Goal: Task Accomplishment & Management: Manage account settings

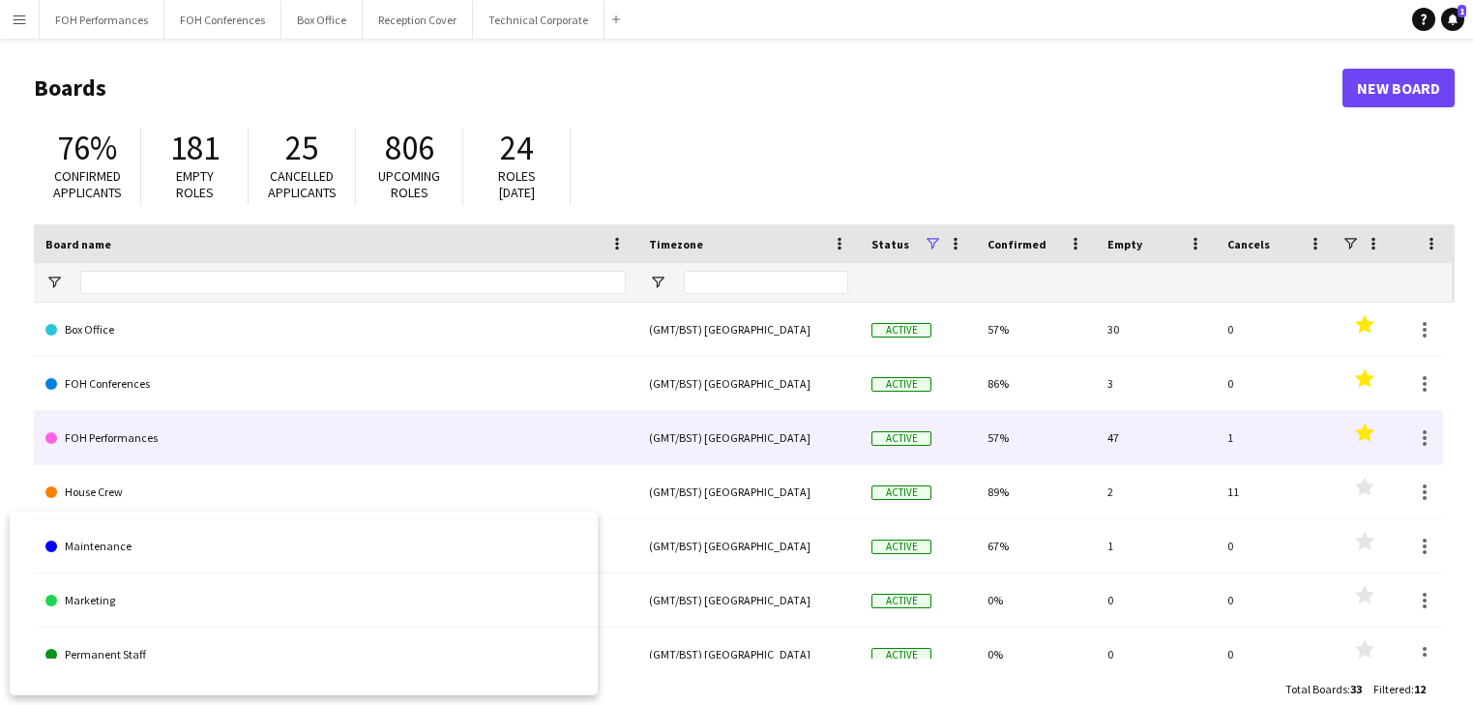
click at [135, 426] on link "FOH Performances" at bounding box center [335, 438] width 580 height 54
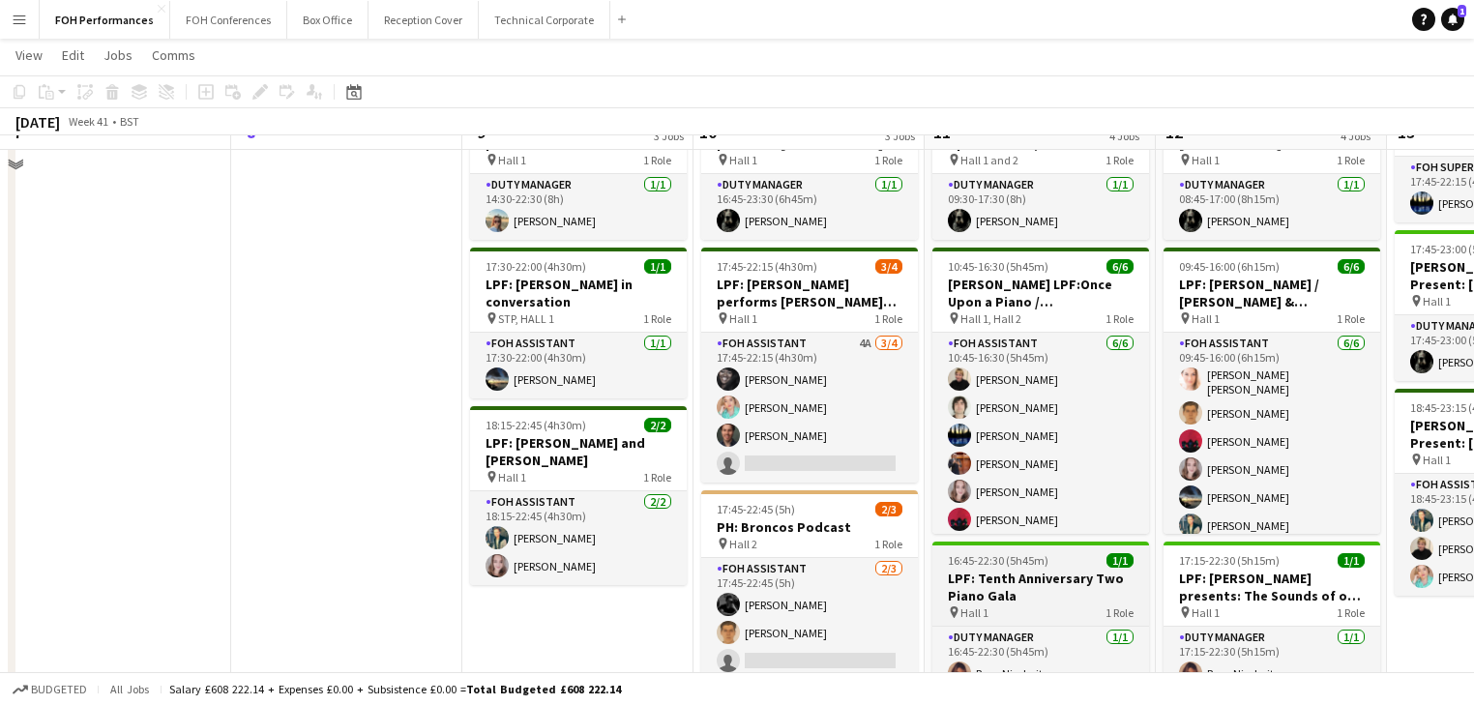
scroll to position [102, 0]
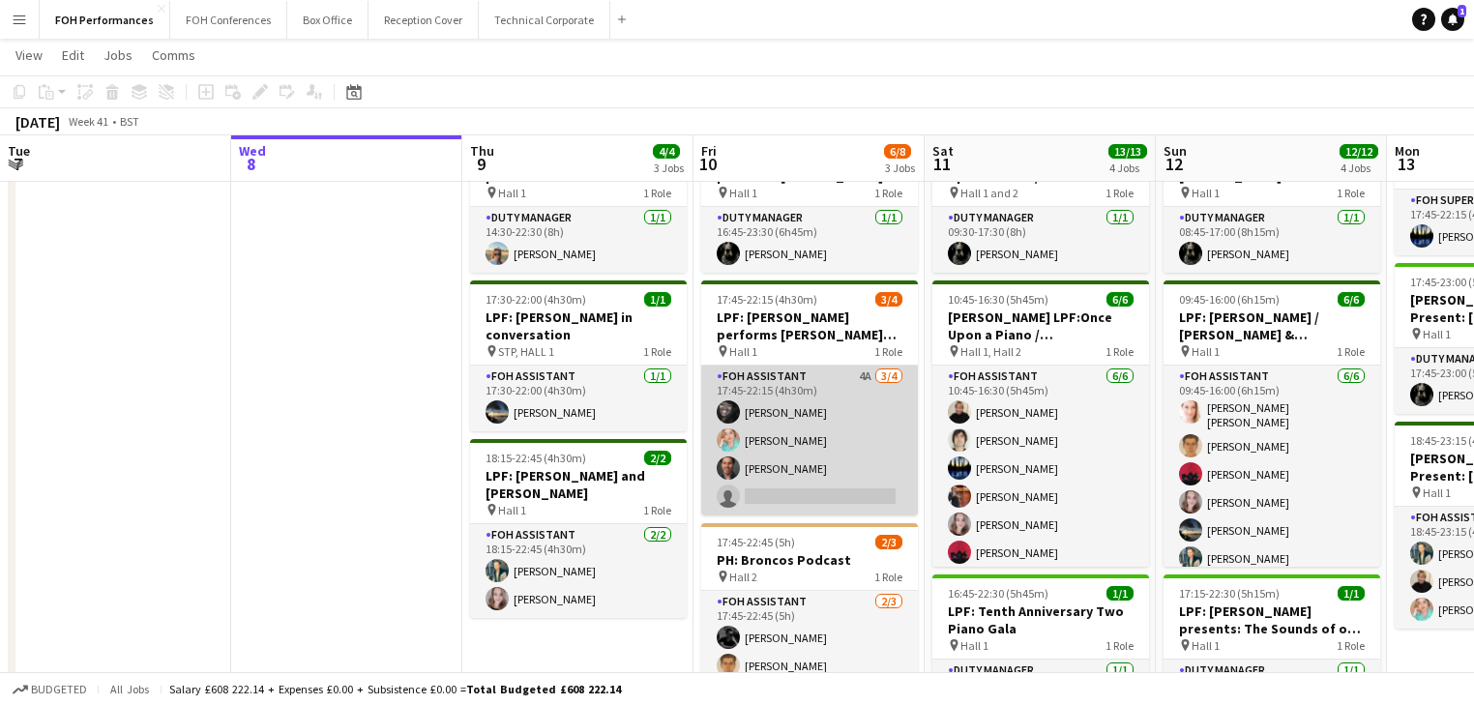
click at [769, 462] on app-card-role "FOH Assistant 4A [DATE] 17:45-22:15 (4h30m) [PERSON_NAME] [PERSON_NAME] [PERSON…" at bounding box center [809, 440] width 217 height 150
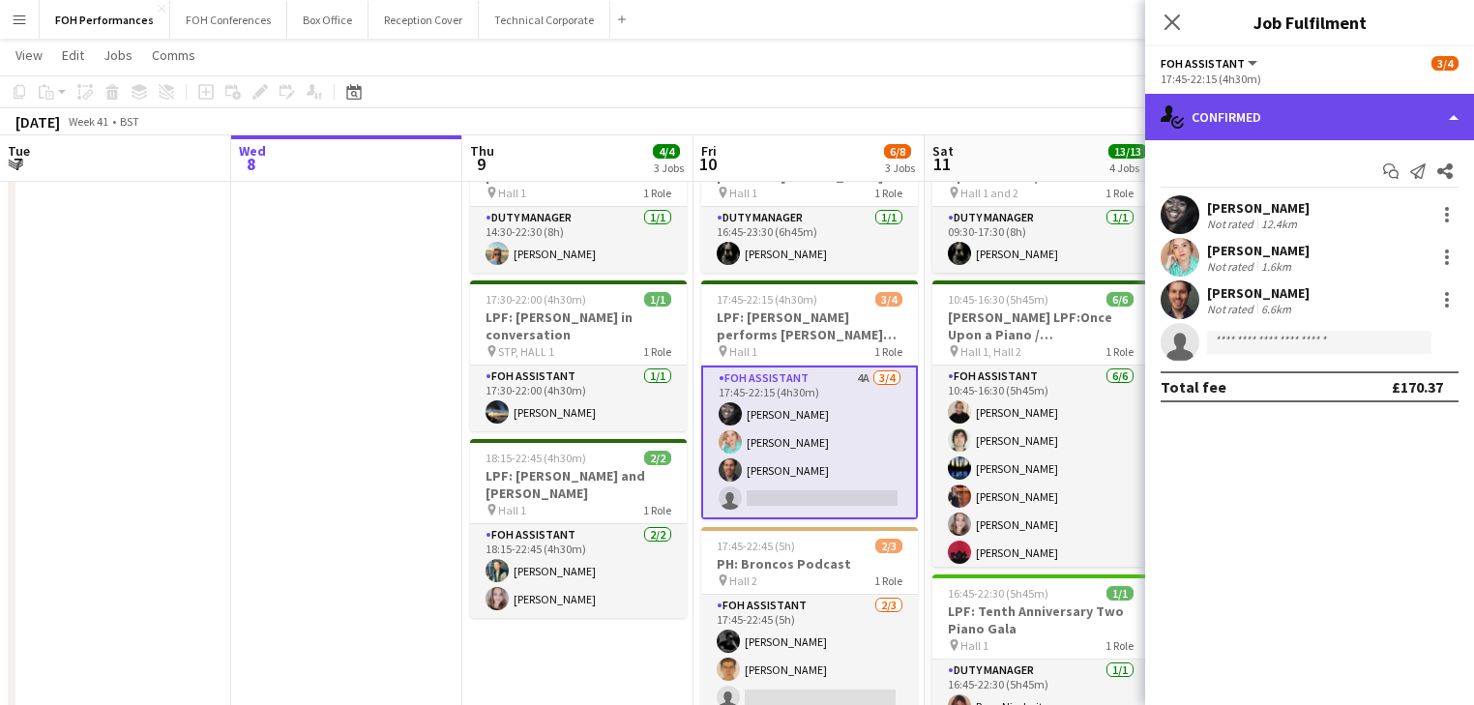
click at [1317, 122] on div "single-neutral-actions-check-2 Confirmed" at bounding box center [1309, 117] width 329 height 46
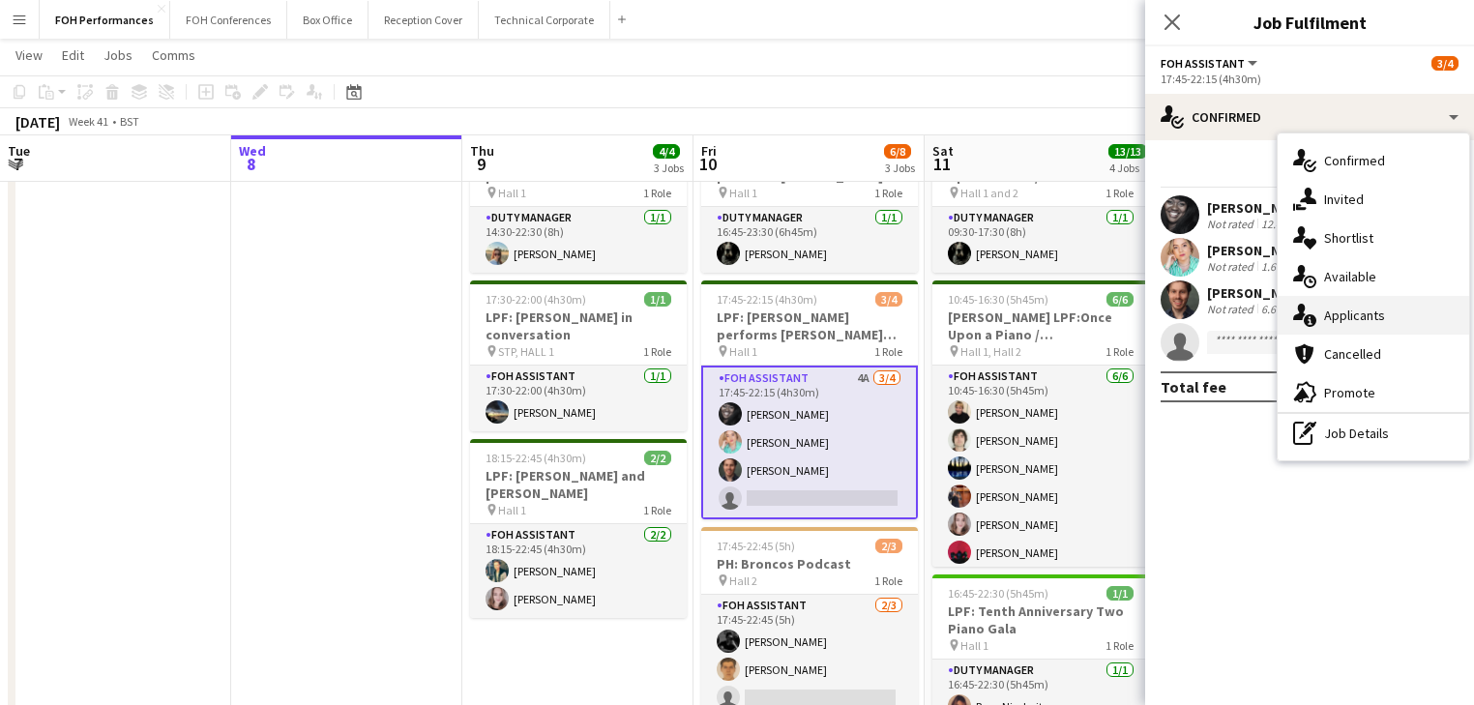
click at [1364, 310] on span "Applicants" at bounding box center [1354, 315] width 61 height 17
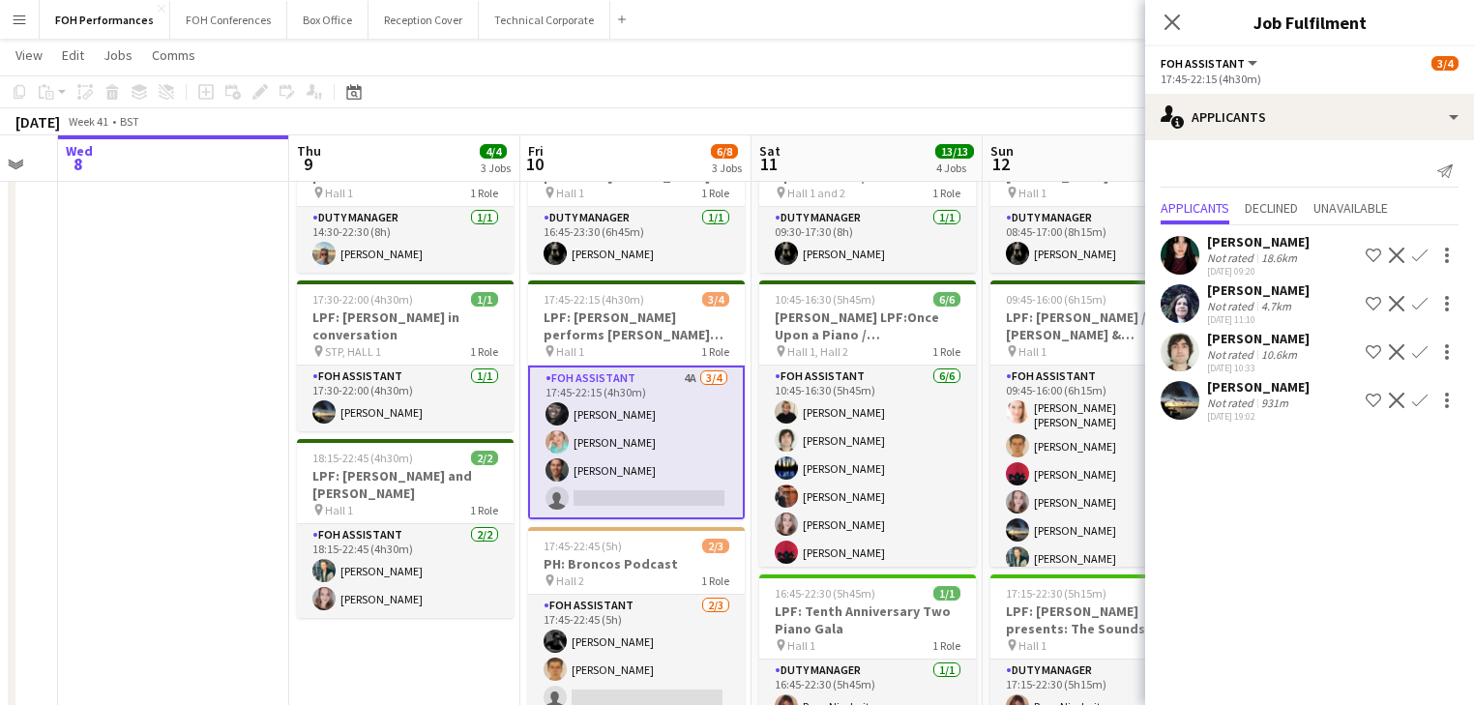
scroll to position [0, 661]
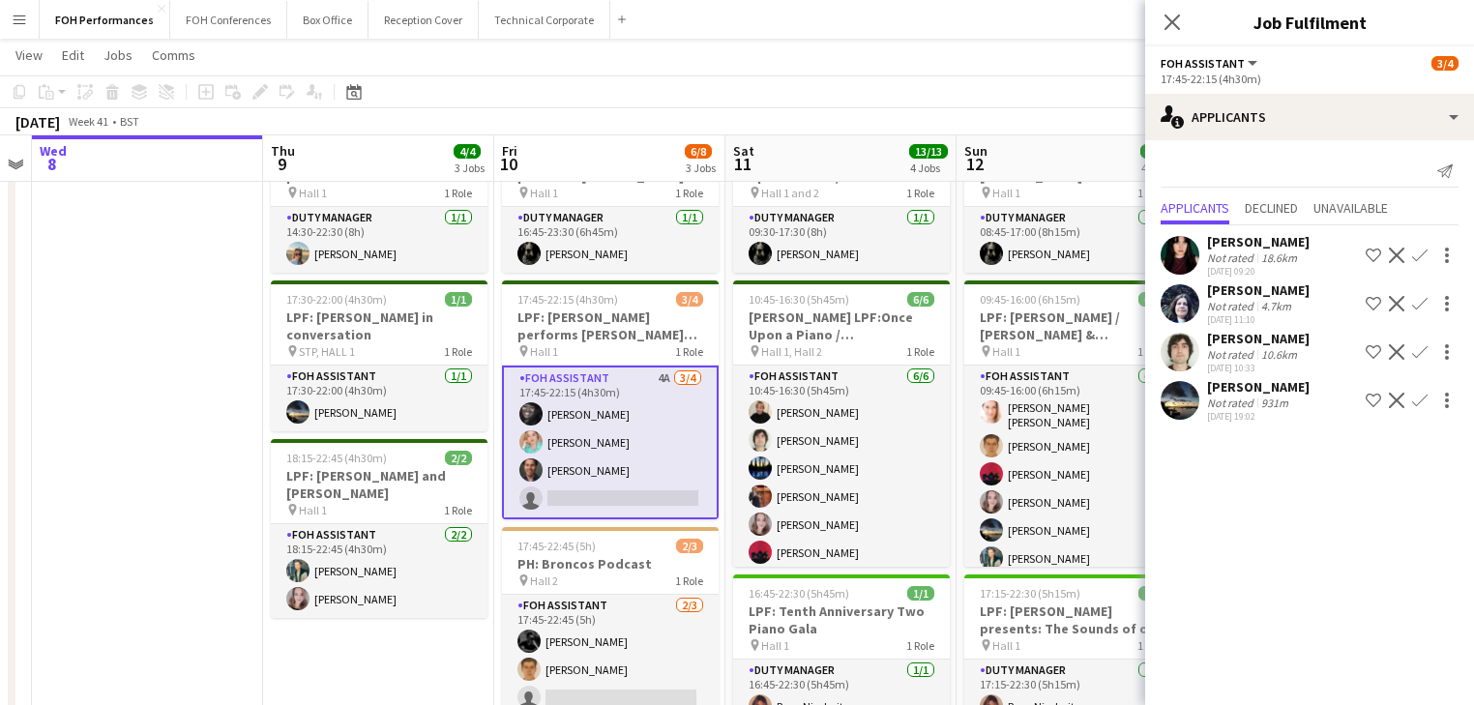
drag, startPoint x: 447, startPoint y: 371, endPoint x: 254, endPoint y: 356, distance: 193.0
click at [254, 356] on app-calendar-viewport "Sun 5 6/6 2 Jobs Mon 6 1/1 1 Job Tue 7 Wed 8 Thu 9 4/4 3 Jobs Fri 10 6/8 3 Jobs…" at bounding box center [737, 506] width 1474 height 1067
click at [1420, 402] on app-icon "Confirm" at bounding box center [1419, 400] width 15 height 15
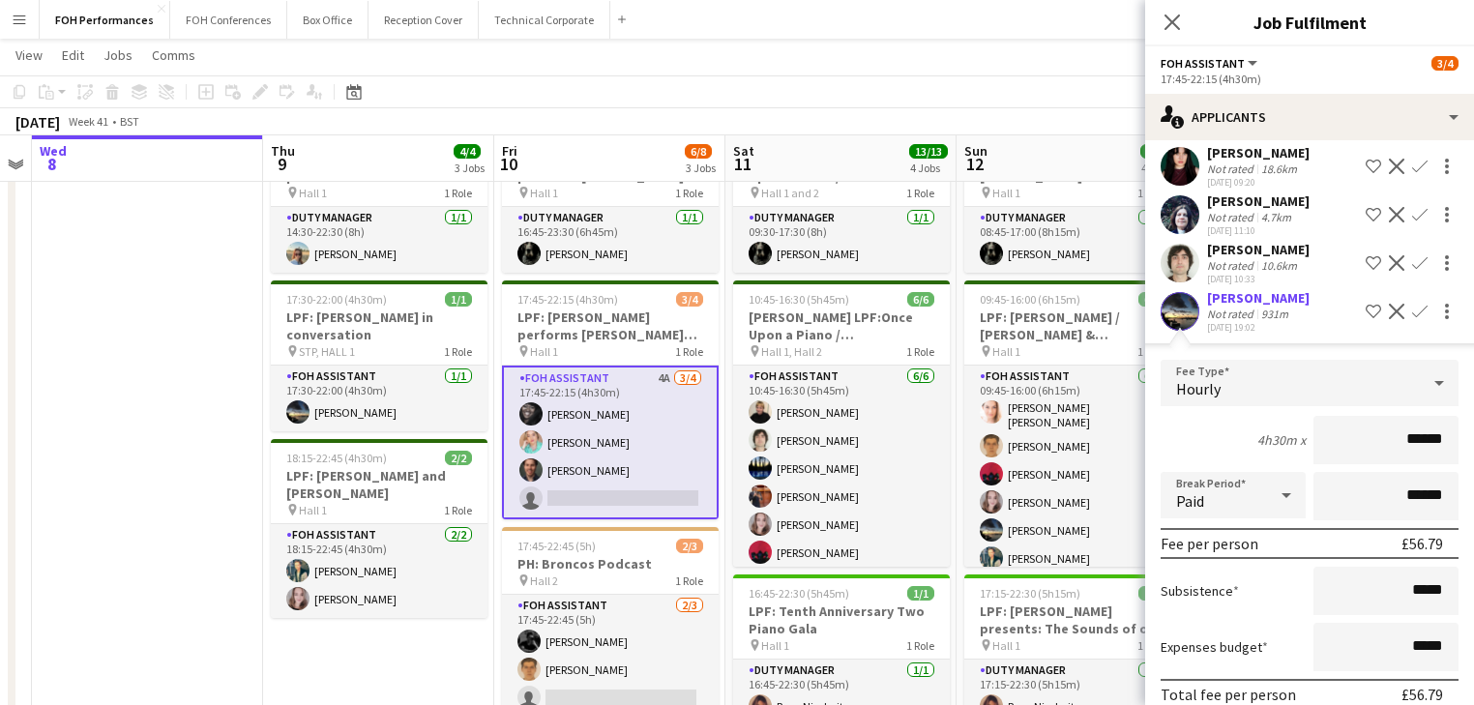
scroll to position [173, 0]
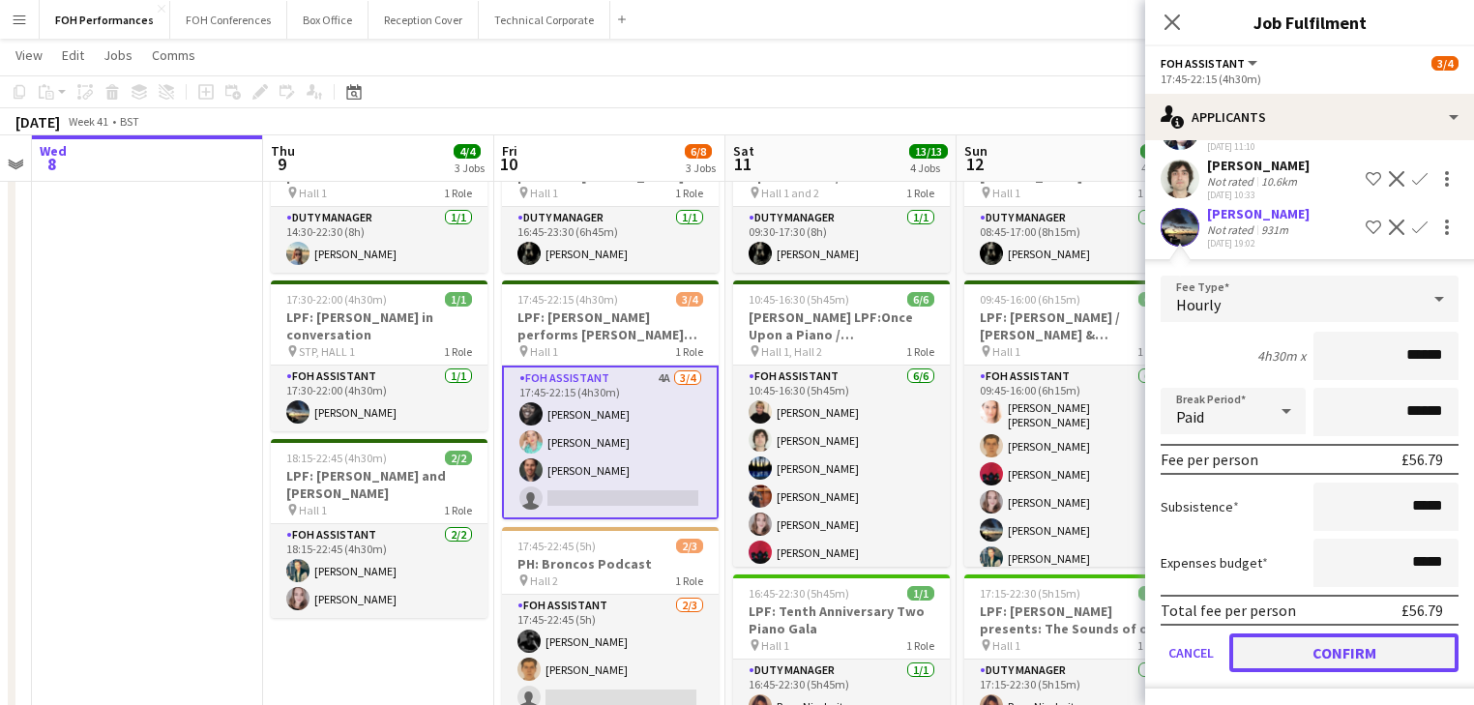
click at [1311, 656] on button "Confirm" at bounding box center [1343, 652] width 229 height 39
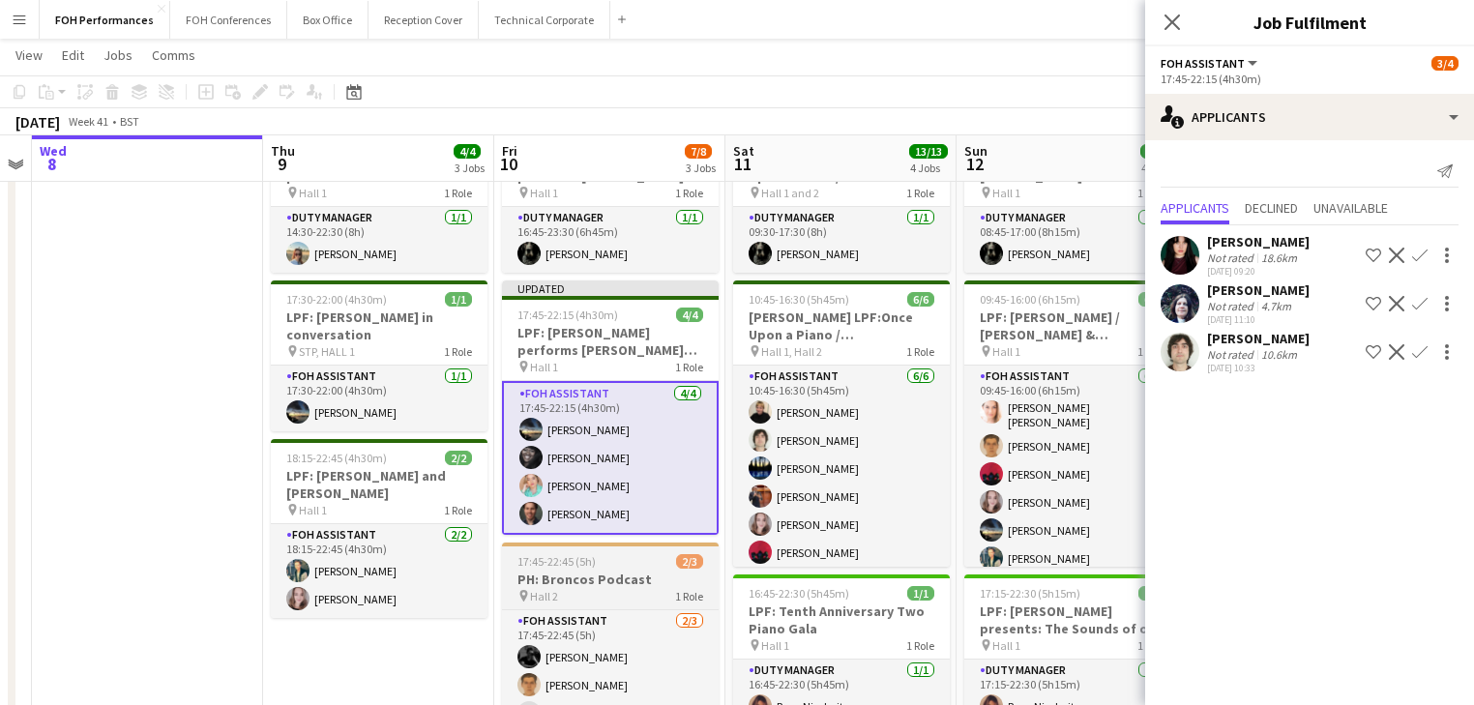
scroll to position [0, 0]
click at [205, 383] on app-date-cell at bounding box center [147, 576] width 231 height 925
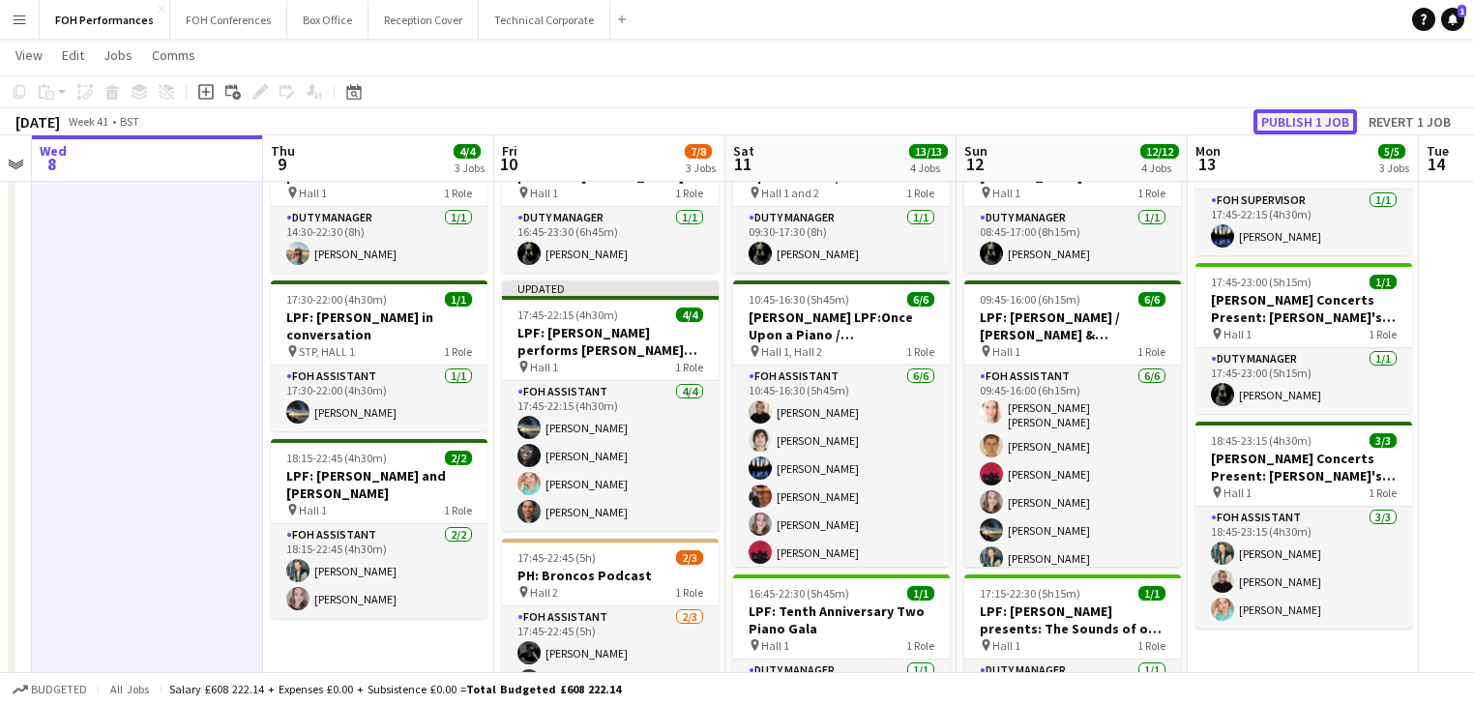
click at [1280, 116] on button "Publish 1 job" at bounding box center [1304, 121] width 103 height 25
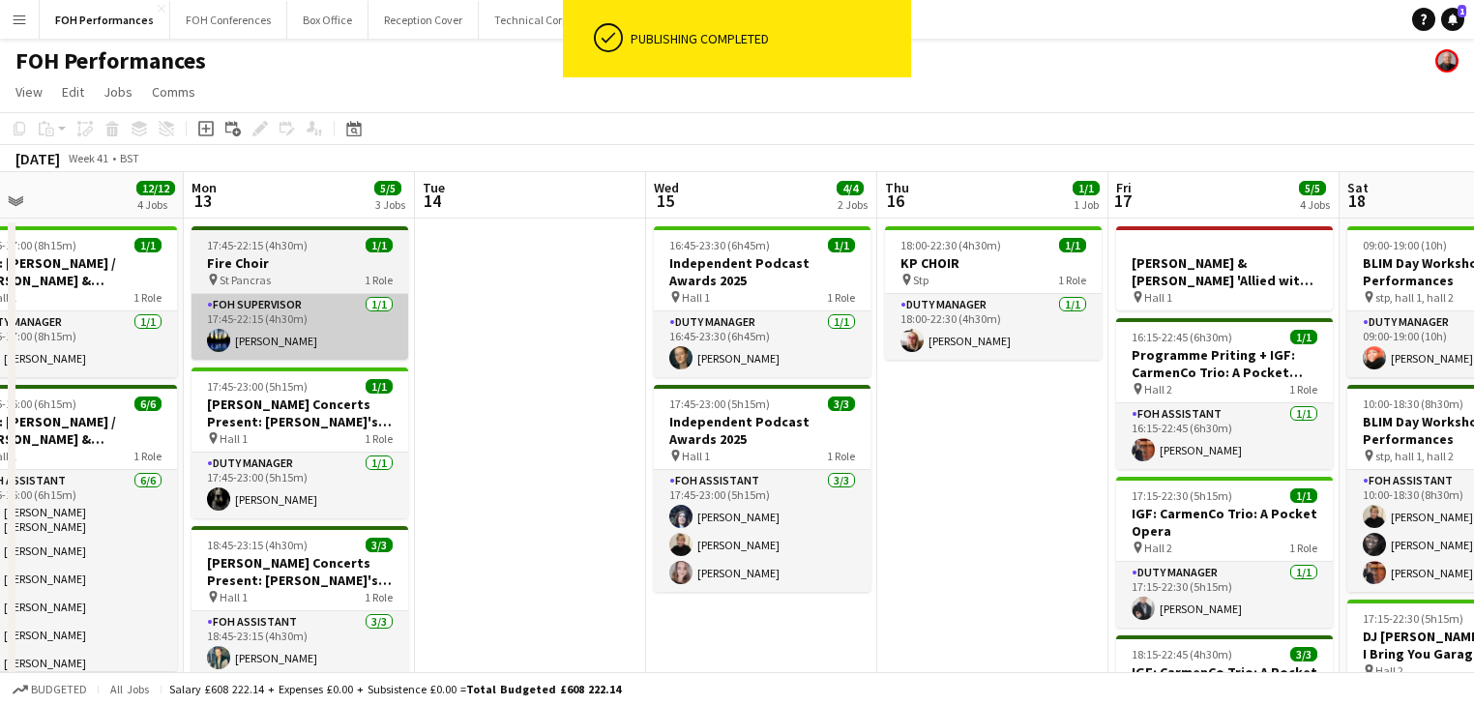
drag, startPoint x: 1324, startPoint y: 456, endPoint x: 370, endPoint y: 308, distance: 964.8
click at [334, 311] on app-calendar-viewport "Thu 9 4/4 3 Jobs Fri 10 7/8 3 Jobs Sat 11 13/13 4 Jobs Sun 12 12/12 4 Jobs Mon …" at bounding box center [737, 658] width 1474 height 972
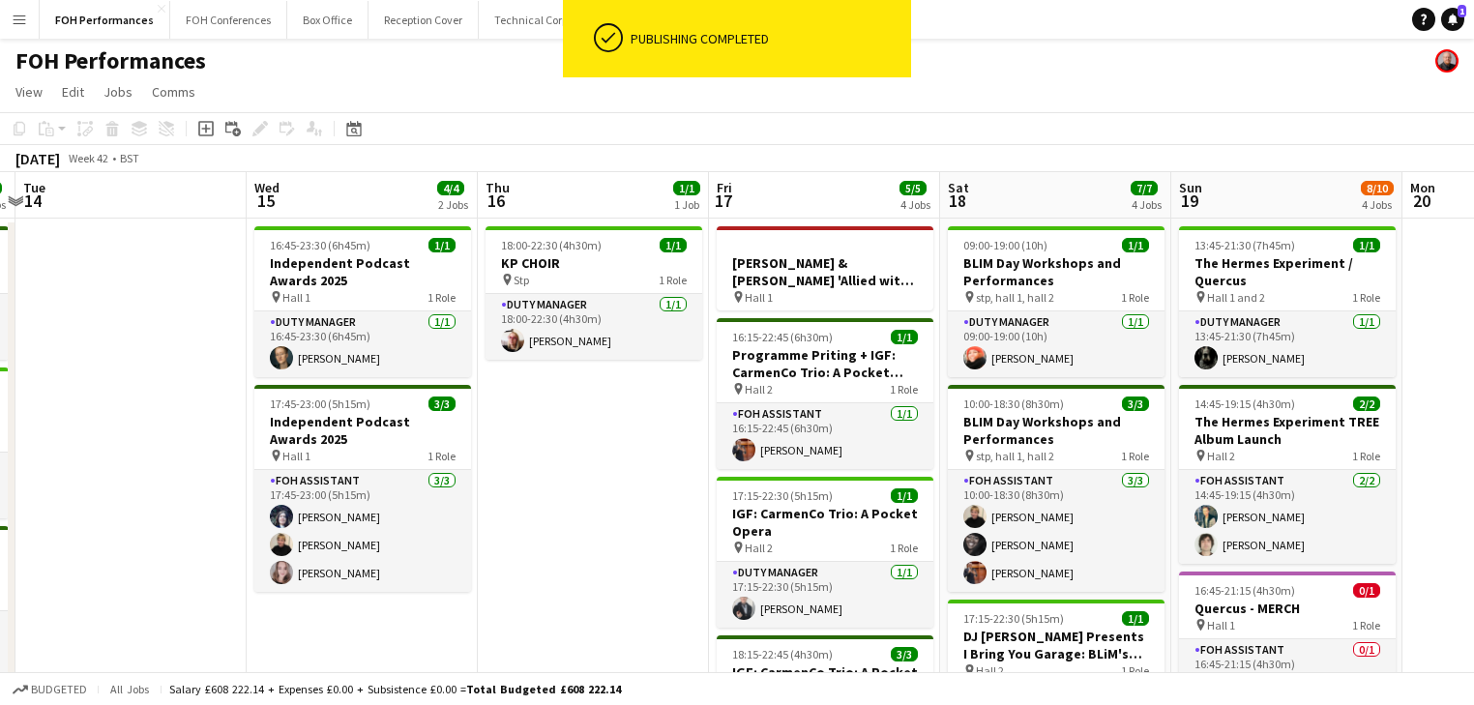
scroll to position [0, 711]
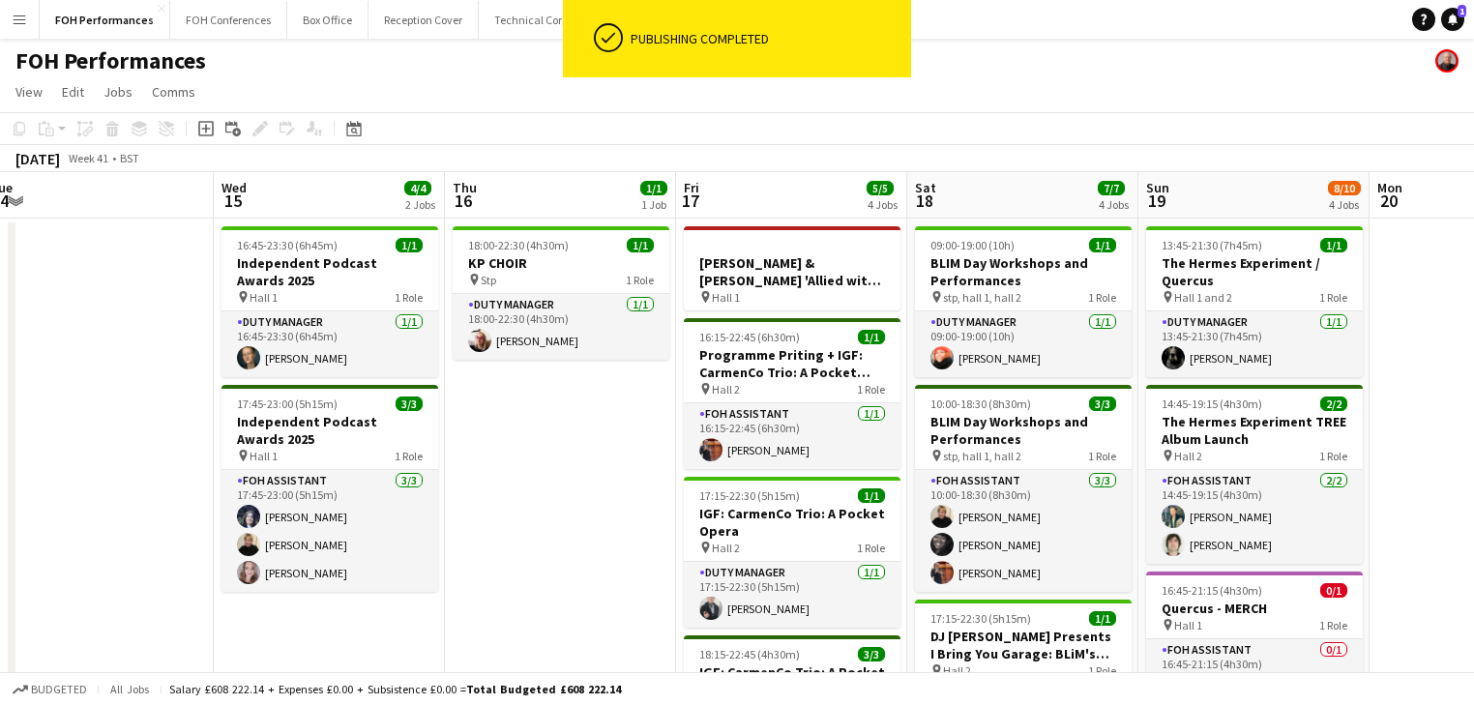
drag, startPoint x: 629, startPoint y: 365, endPoint x: 382, endPoint y: 332, distance: 249.8
click at [382, 332] on app-calendar-viewport "Sat 11 13/13 4 Jobs Sun 12 12/12 4 Jobs Mon 13 5/5 3 Jobs Tue 14 Wed 15 4/4 2 J…" at bounding box center [737, 658] width 1474 height 972
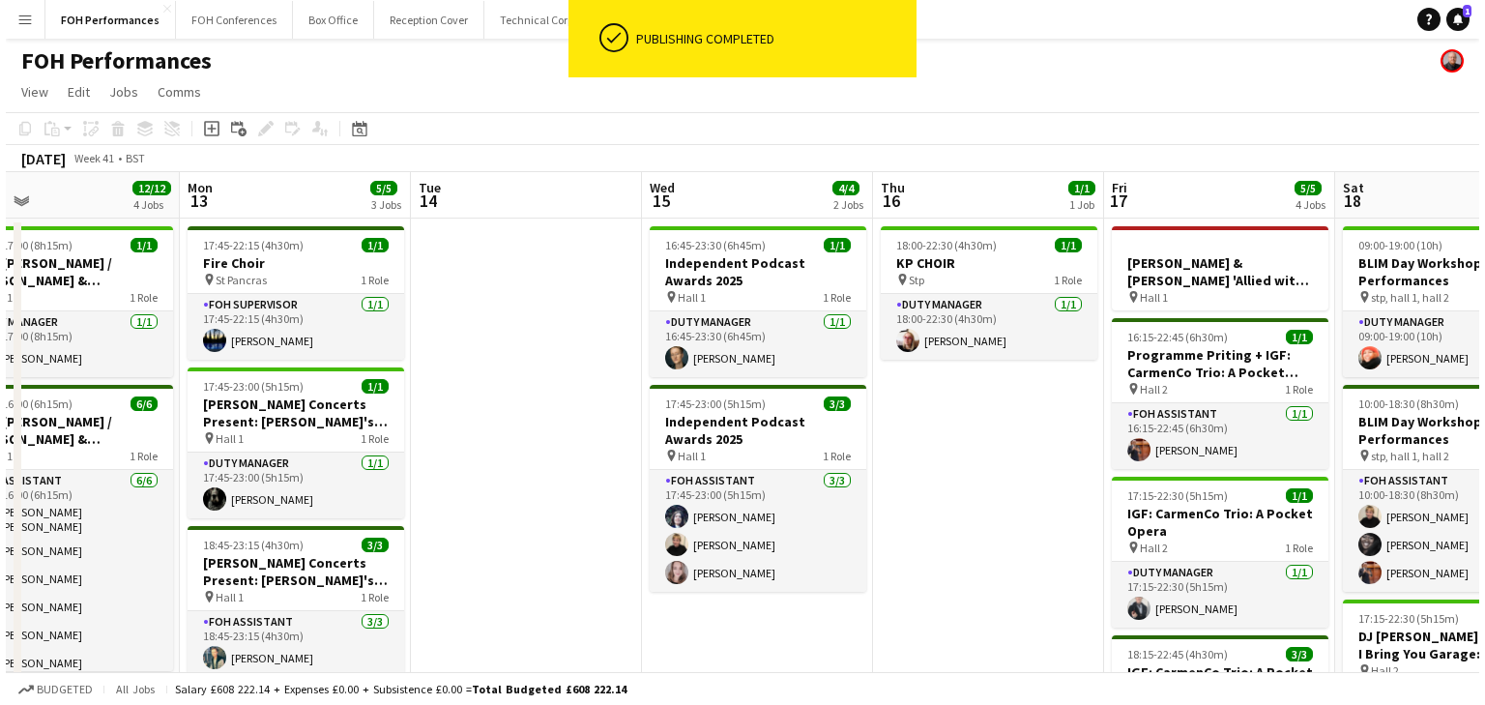
scroll to position [0, 466]
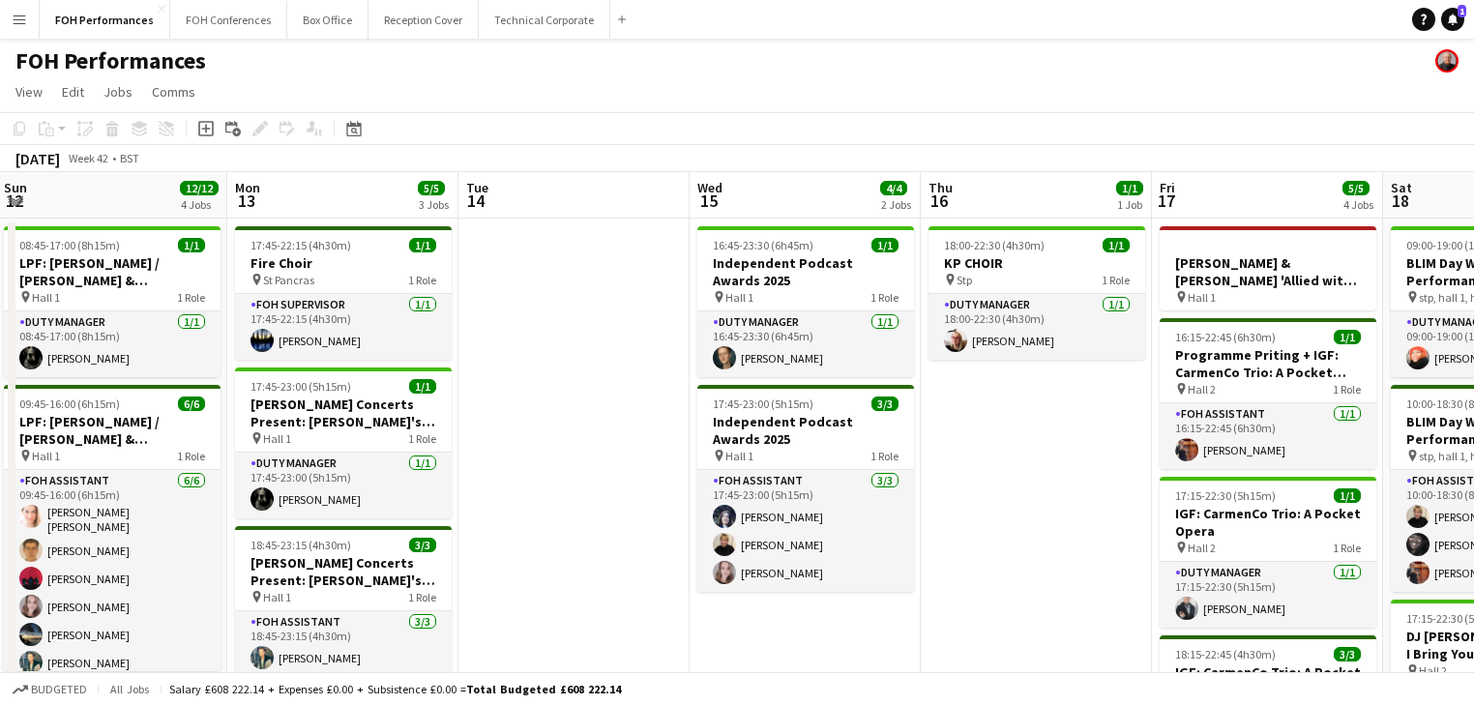
drag, startPoint x: 804, startPoint y: 426, endPoint x: 967, endPoint y: 439, distance: 162.9
click at [967, 439] on app-calendar-viewport "Fri 10 7/8 3 Jobs Sat 11 13/13 4 Jobs Sun 12 12/12 4 Jobs Mon 13 5/5 3 Jobs Tue…" at bounding box center [737, 658] width 1474 height 972
click at [224, 12] on button "FOH Conferences Close" at bounding box center [228, 20] width 117 height 38
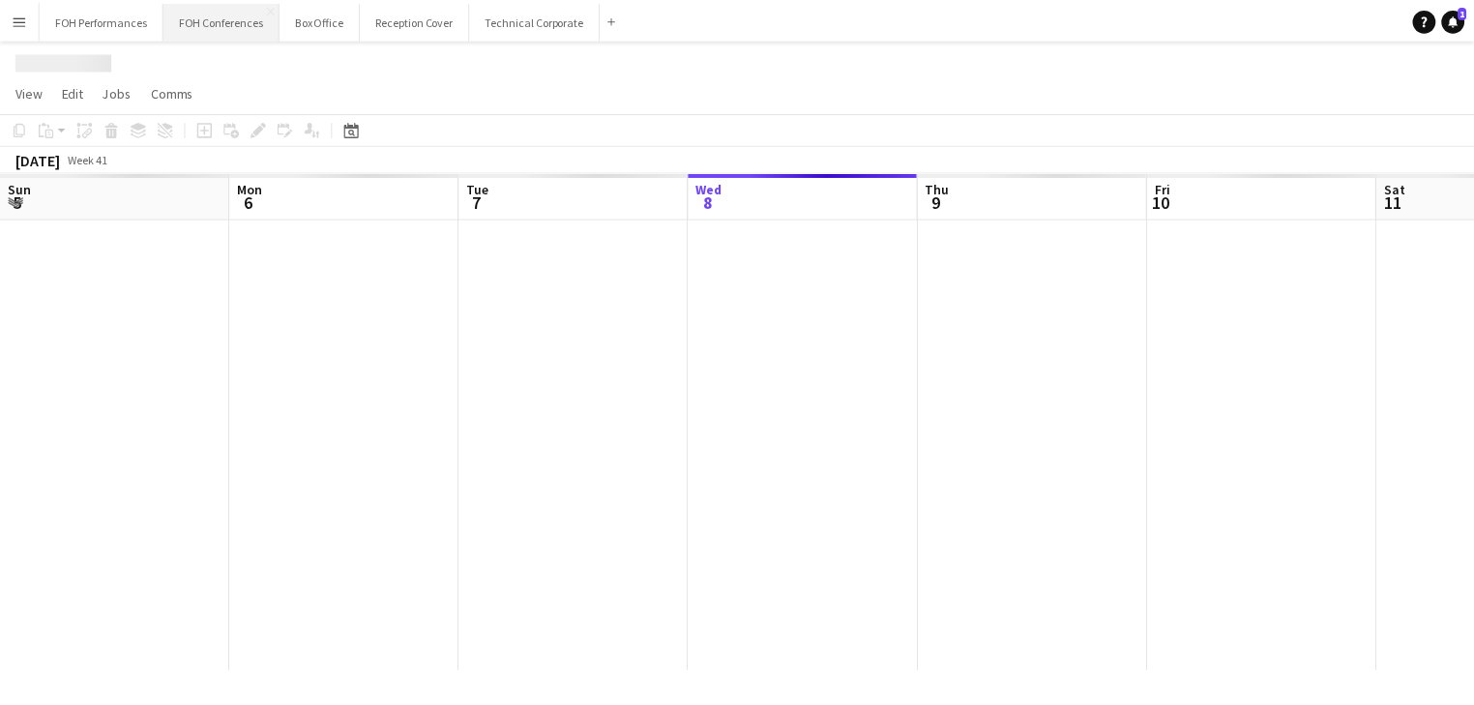
scroll to position [0, 462]
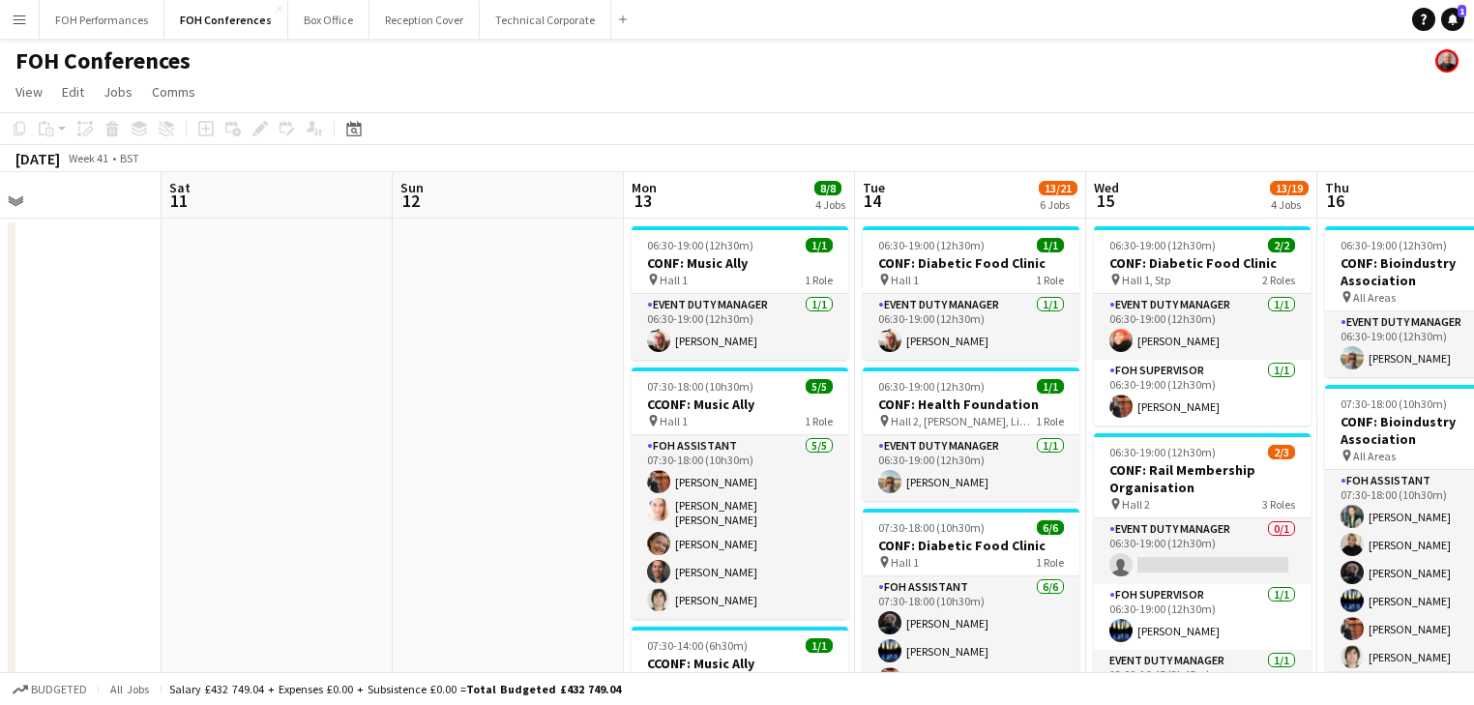
drag, startPoint x: 1029, startPoint y: 371, endPoint x: 224, endPoint y: 275, distance: 810.3
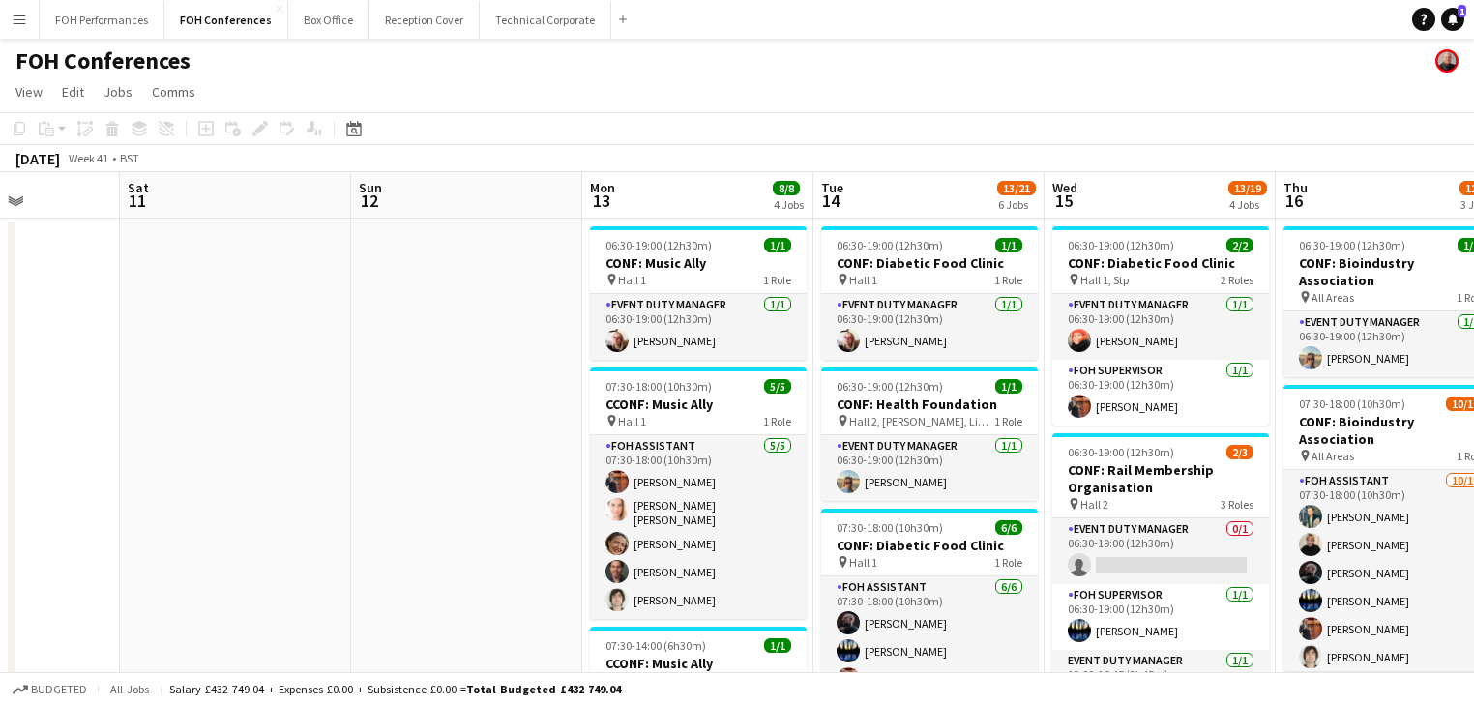
scroll to position [0, 646]
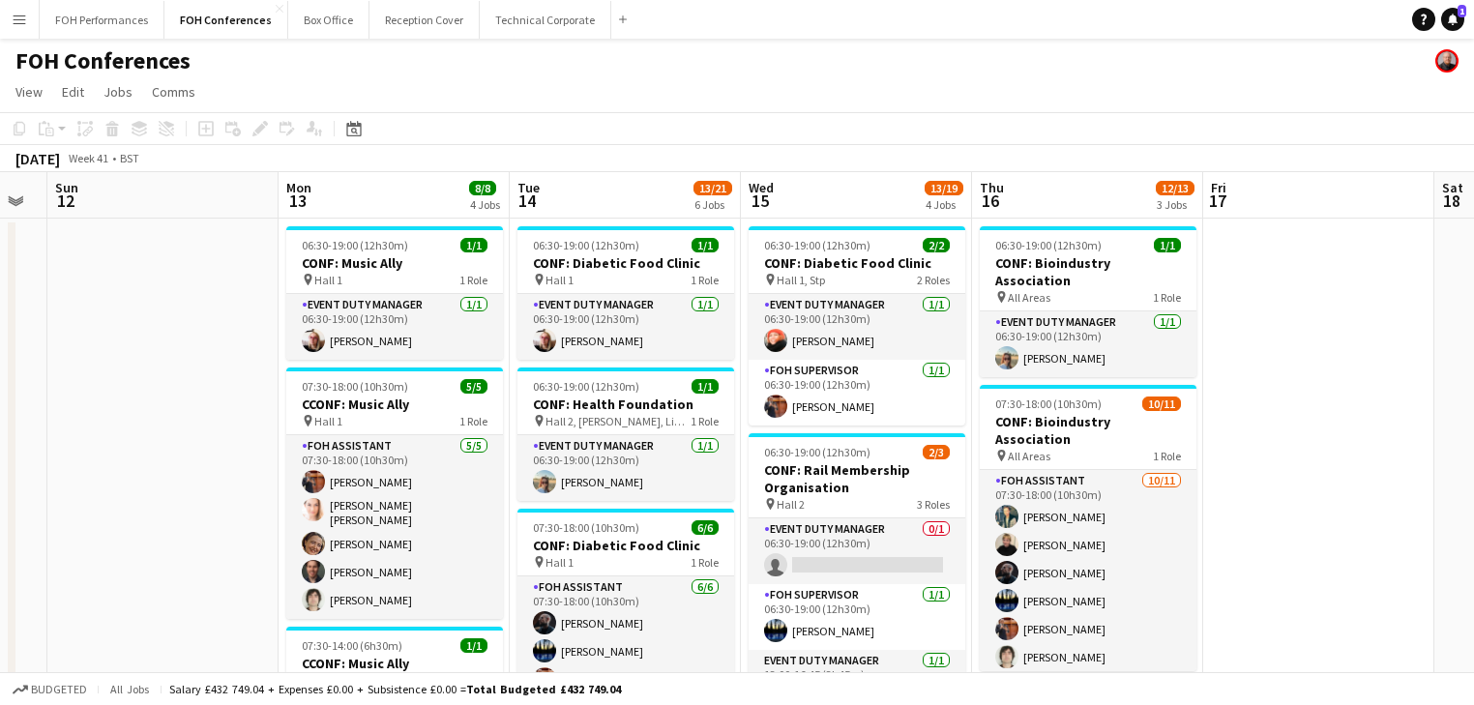
drag, startPoint x: 418, startPoint y: 309, endPoint x: 114, endPoint y: 272, distance: 305.9
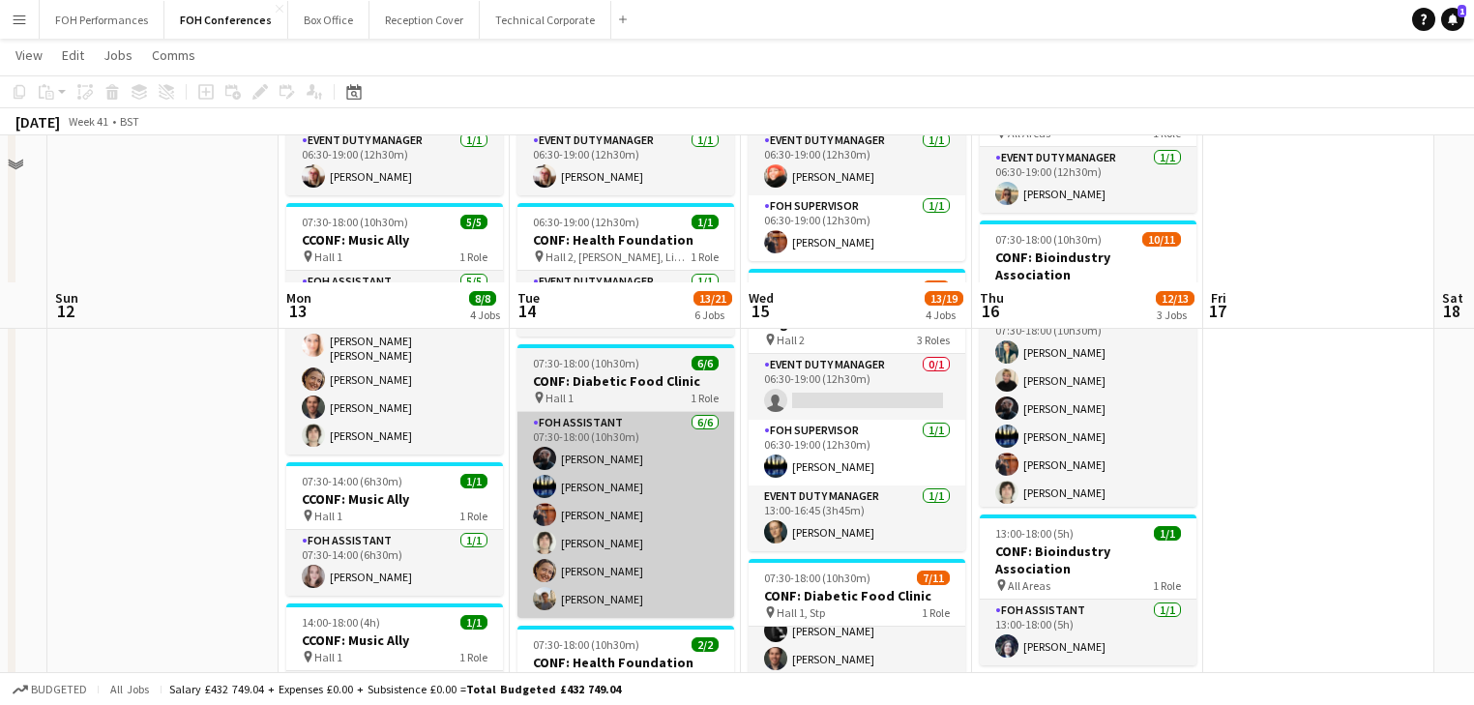
scroll to position [309, 0]
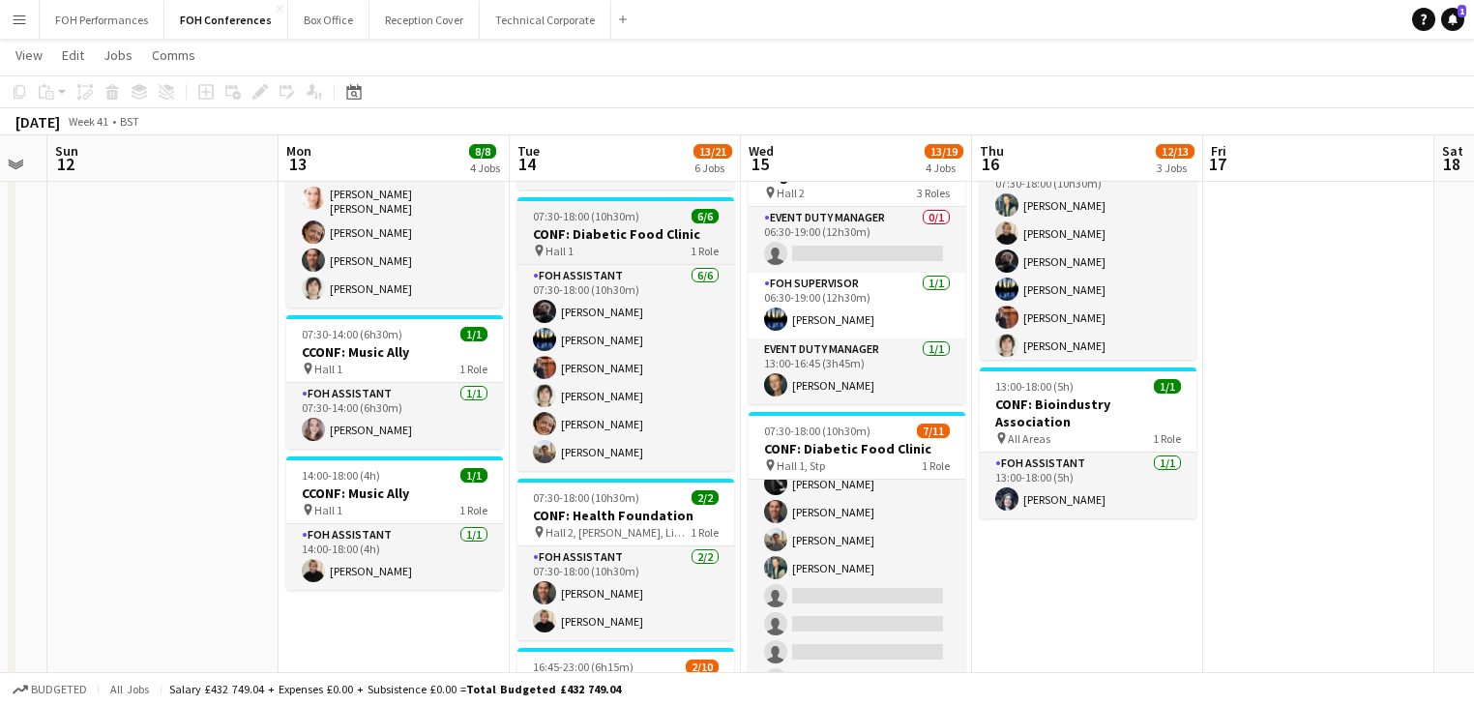
click at [599, 233] on h3 "CONF: Diabetic Food Clinic" at bounding box center [625, 233] width 217 height 17
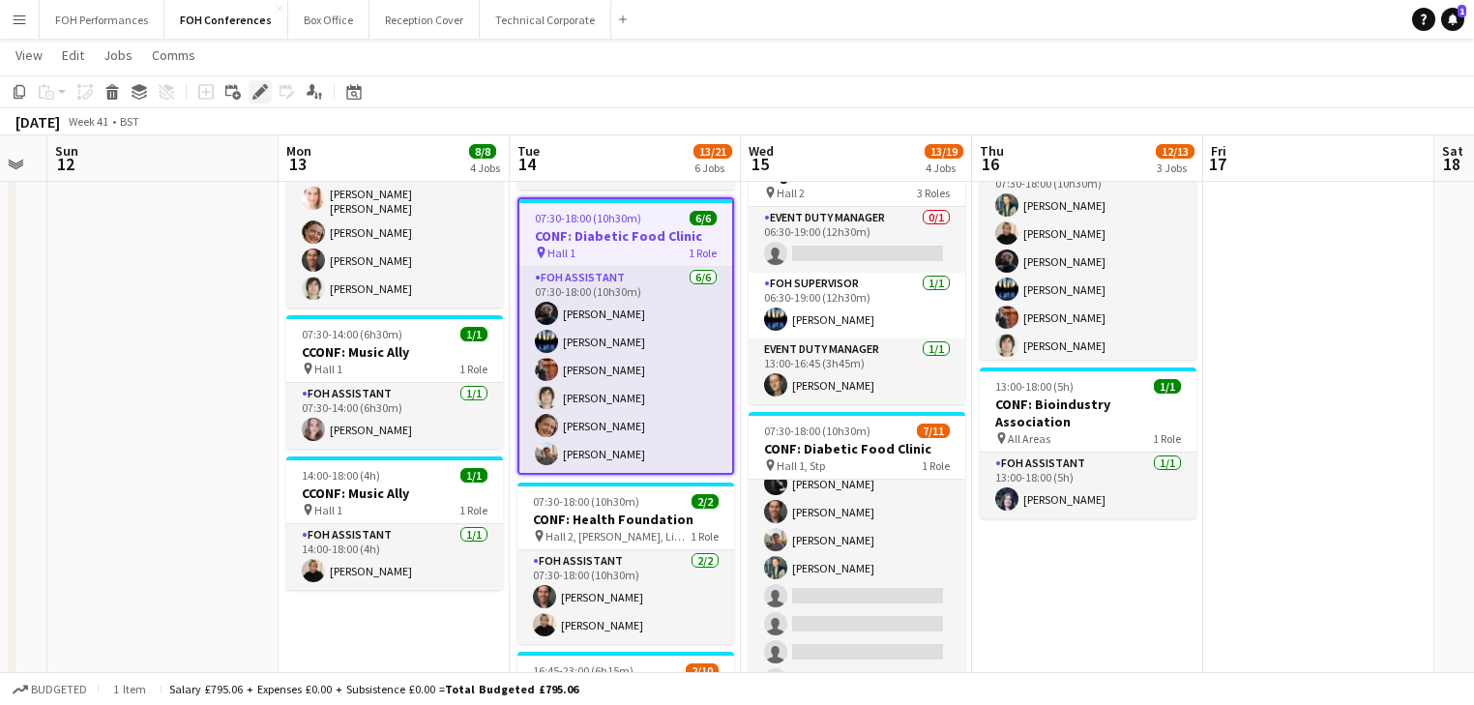
click at [256, 88] on icon "Edit" at bounding box center [259, 91] width 15 height 15
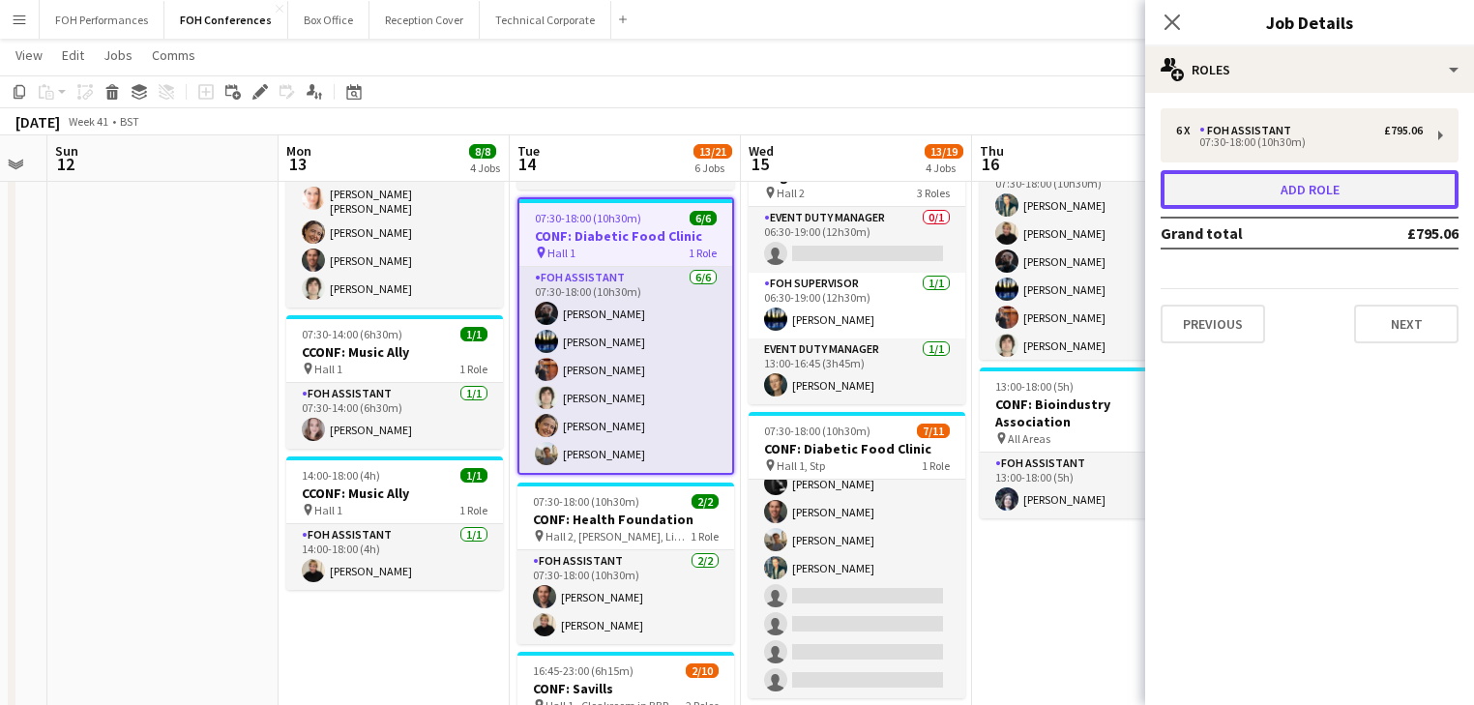
click at [1322, 201] on button "Add role" at bounding box center [1309, 189] width 298 height 39
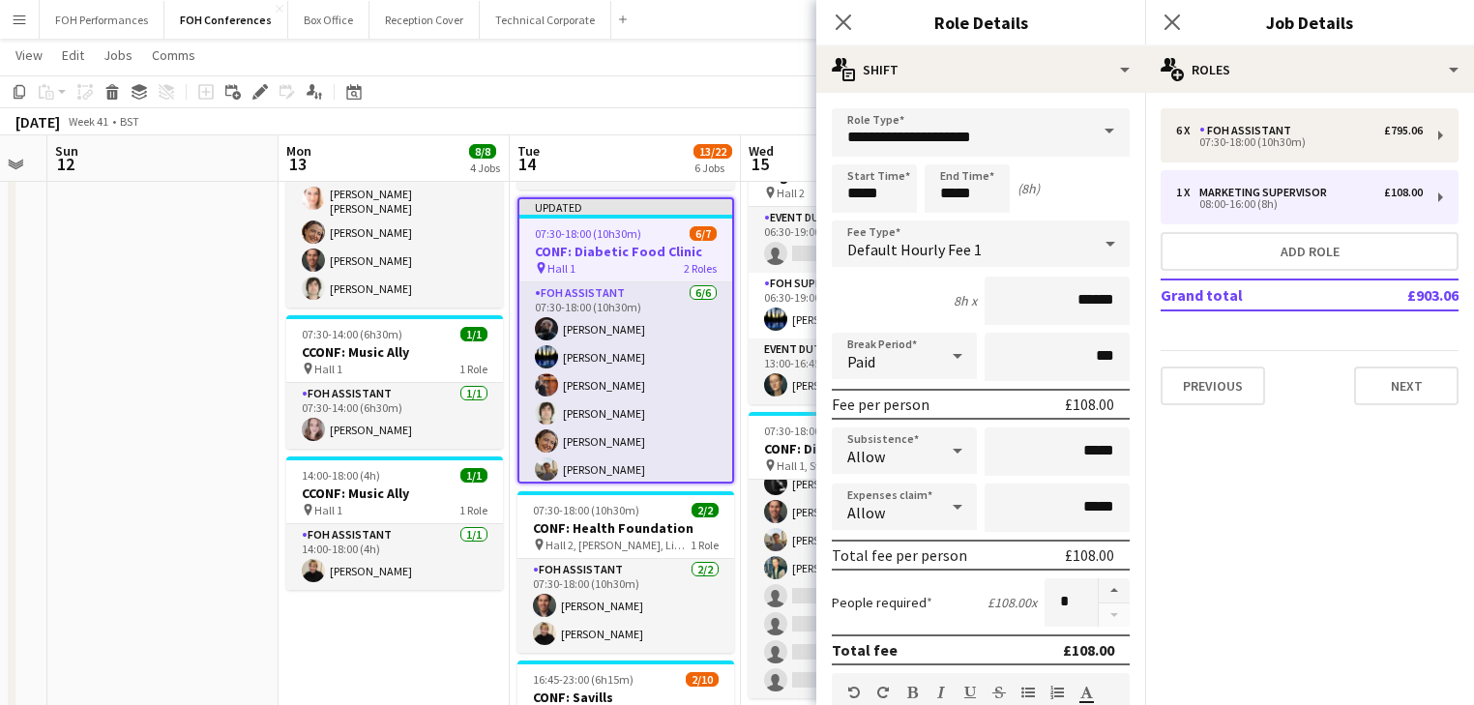
click at [1103, 130] on span at bounding box center [1109, 131] width 41 height 46
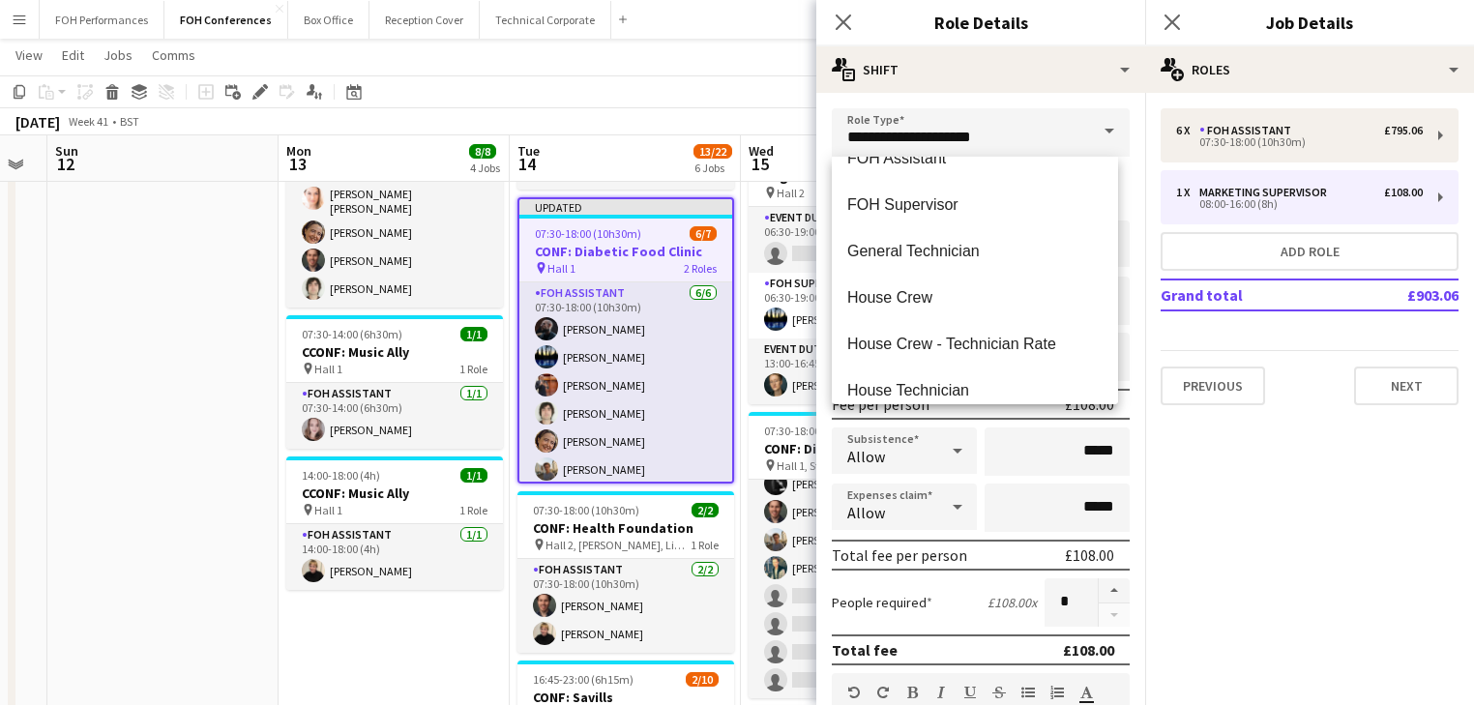
scroll to position [1238, 0]
click at [910, 168] on mat-option "FOH Assistant" at bounding box center [975, 156] width 286 height 46
type input "**********"
type input "******"
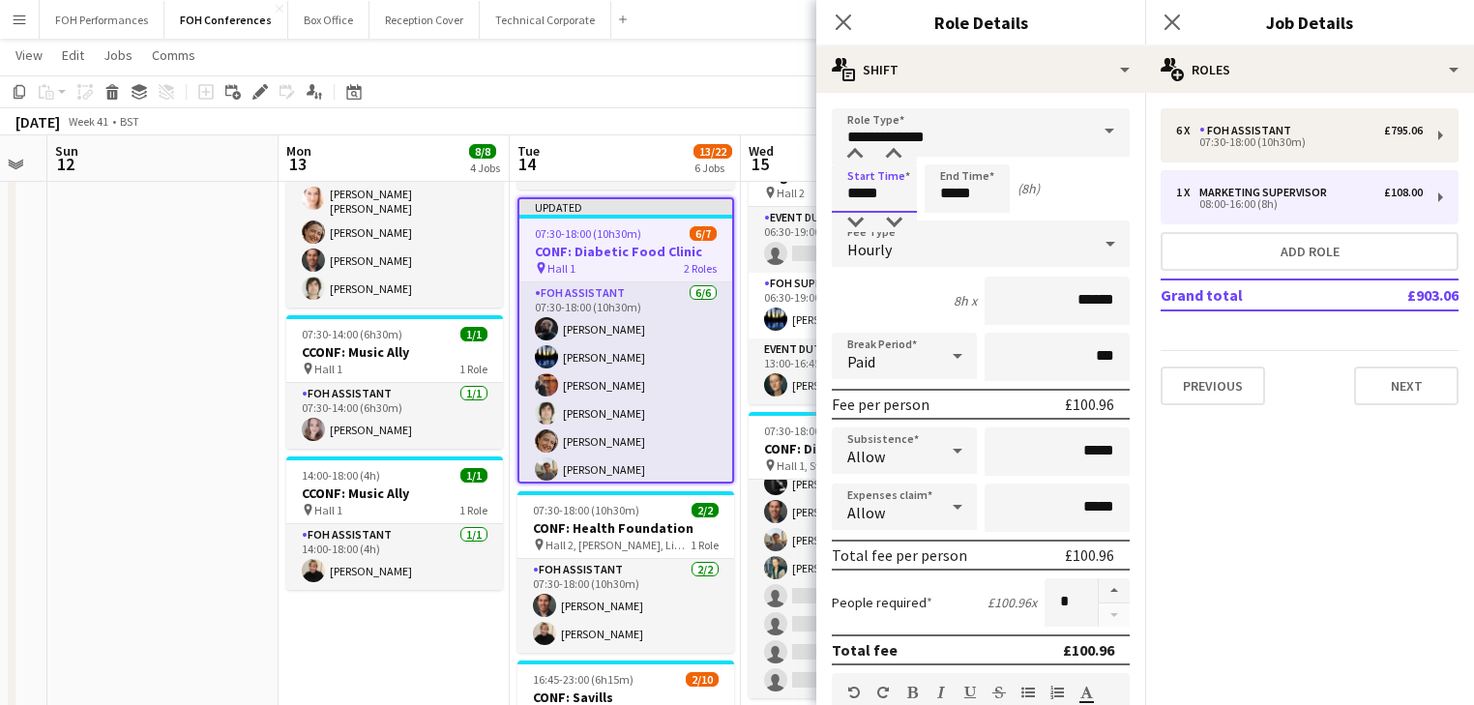
click at [896, 197] on input "*****" at bounding box center [874, 188] width 85 height 48
click at [855, 217] on div at bounding box center [854, 222] width 39 height 19
click at [903, 218] on div at bounding box center [893, 222] width 39 height 19
type input "*****"
click at [897, 219] on div at bounding box center [893, 222] width 39 height 19
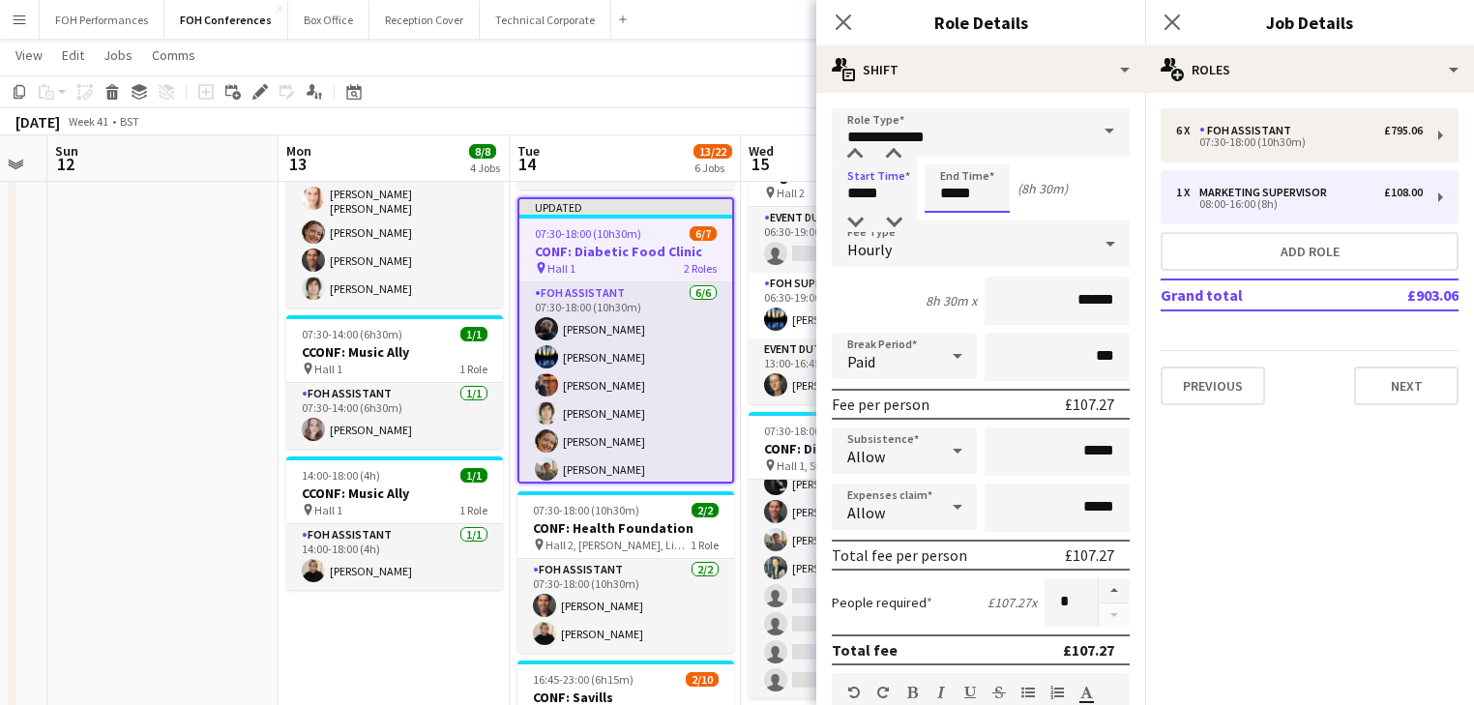
click at [988, 193] on input "*****" at bounding box center [966, 188] width 85 height 48
type input "*****"
click at [947, 223] on div at bounding box center [947, 222] width 39 height 19
click at [184, 428] on app-date-cell at bounding box center [162, 545] width 231 height 1277
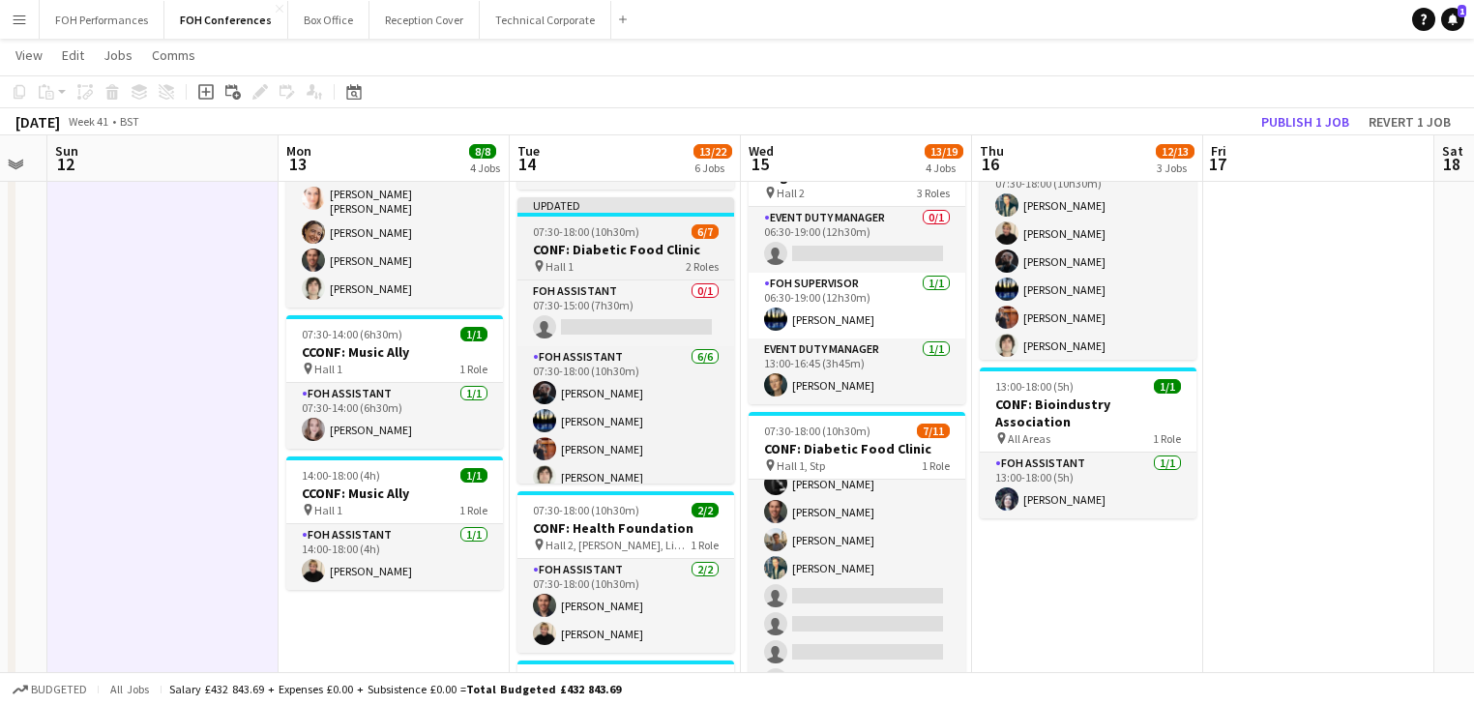
click at [599, 238] on span "07:30-18:00 (10h30m)" at bounding box center [586, 231] width 106 height 15
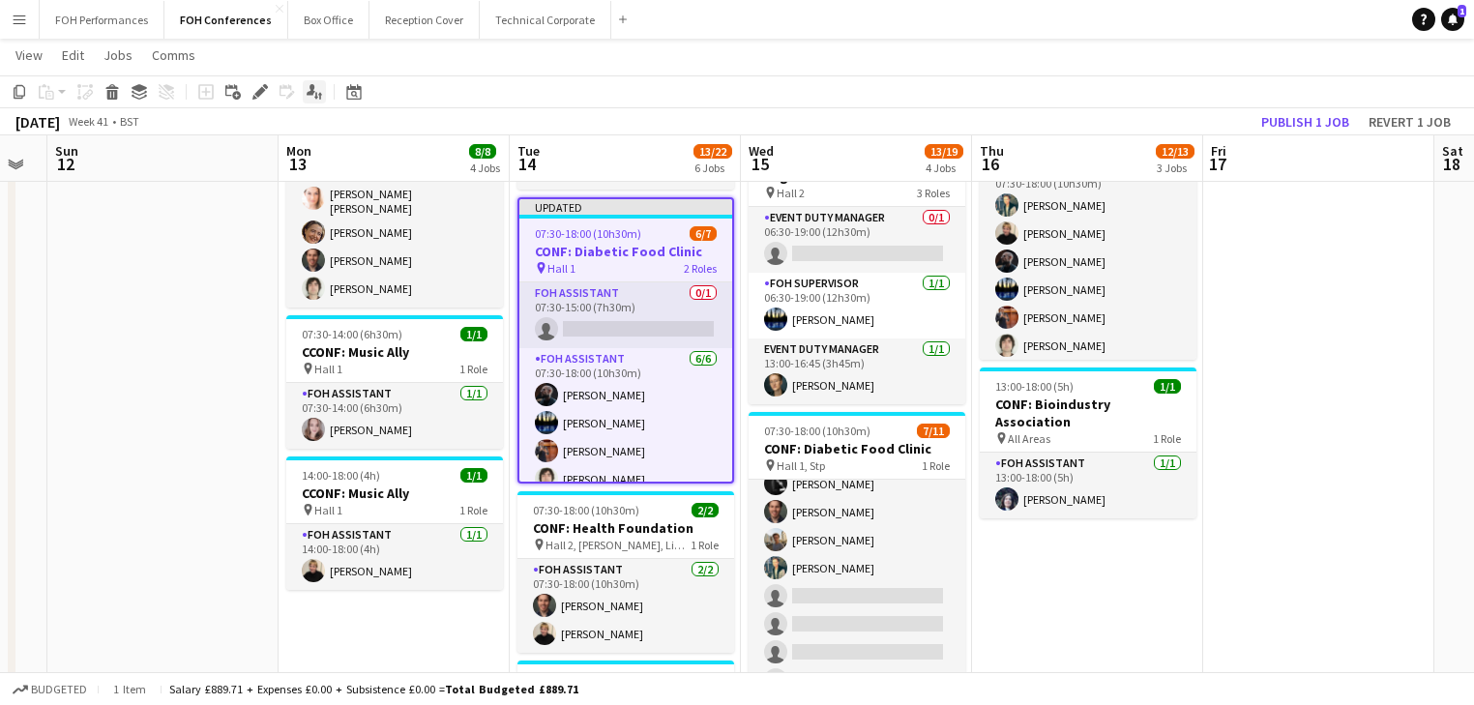
drag, startPoint x: 259, startPoint y: 88, endPoint x: 322, endPoint y: 84, distance: 63.0
click at [259, 87] on icon "Edit" at bounding box center [259, 91] width 15 height 15
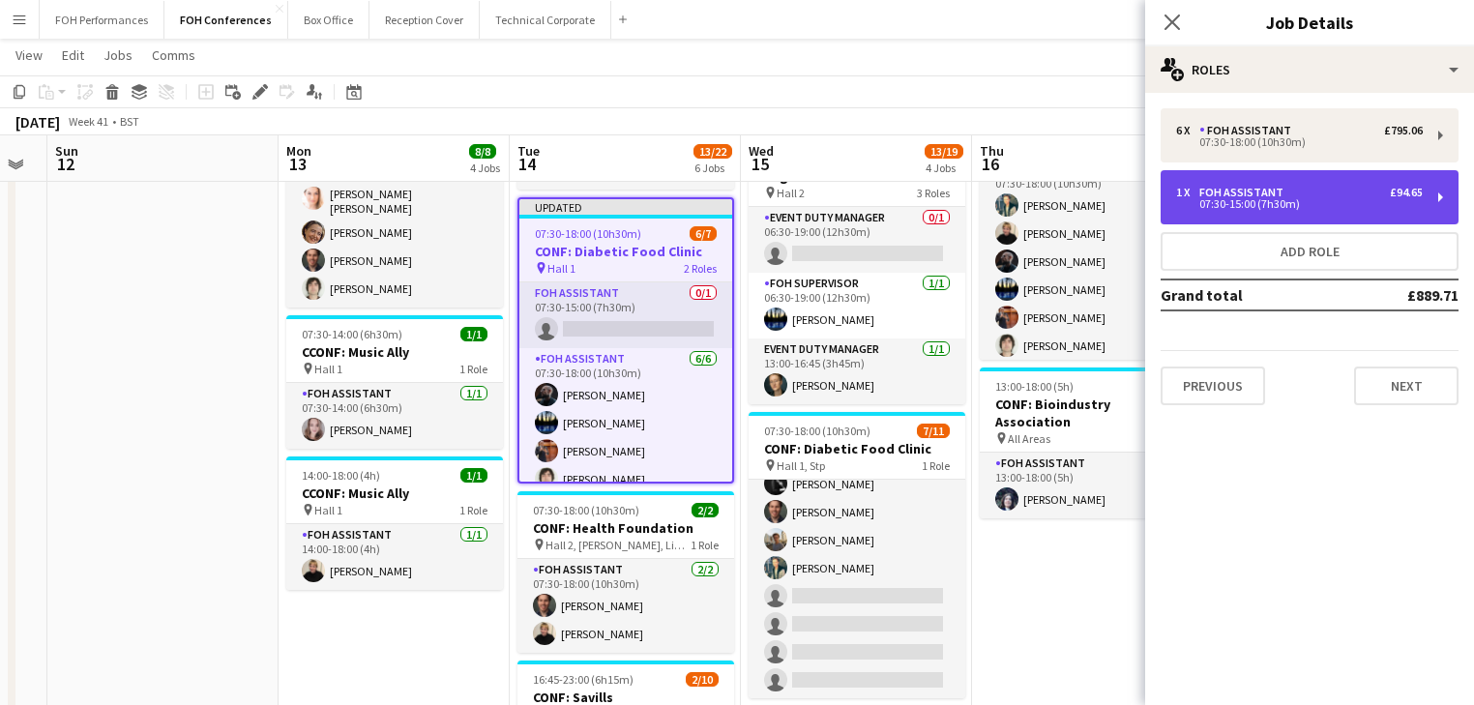
click at [1271, 199] on div "07:30-15:00 (7h30m)" at bounding box center [1299, 204] width 247 height 10
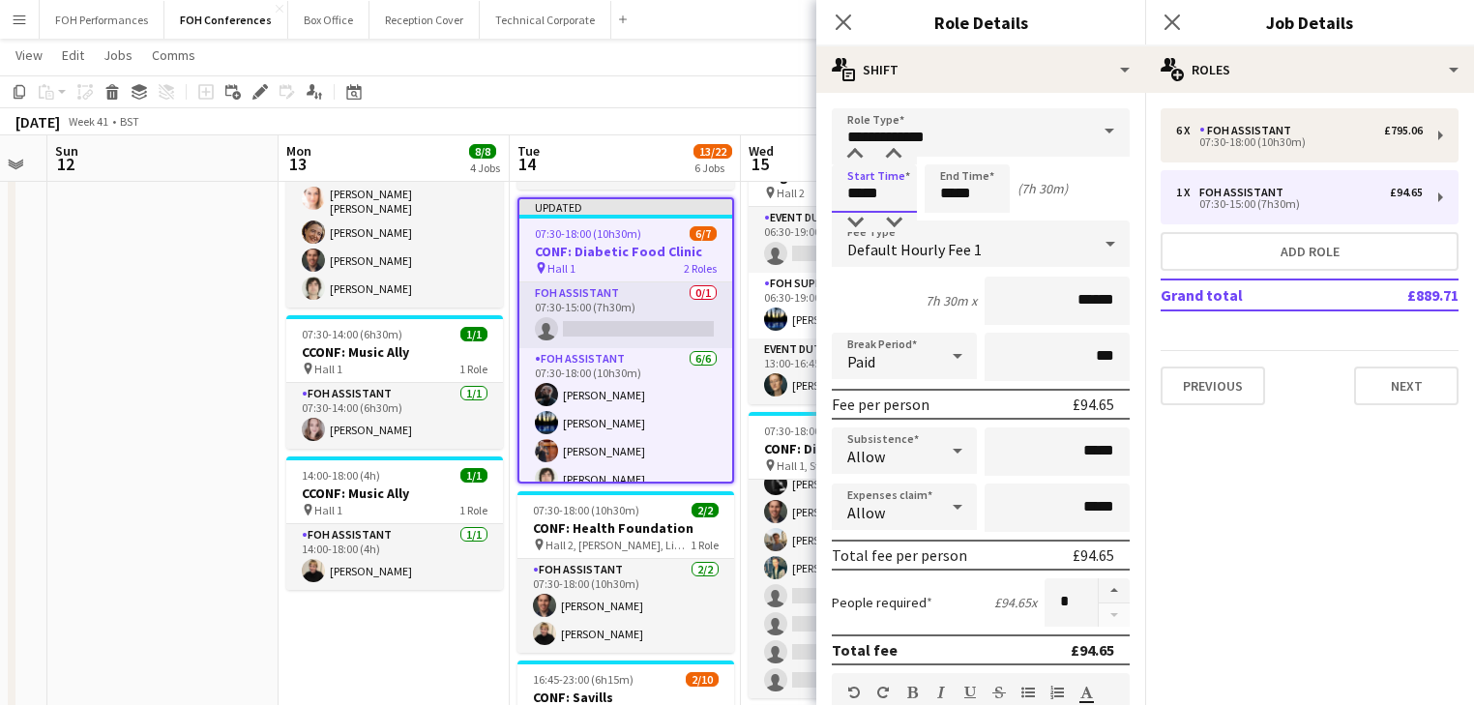
click at [896, 181] on input "*****" at bounding box center [874, 188] width 85 height 48
click at [851, 154] on div at bounding box center [854, 154] width 39 height 19
click at [897, 217] on div at bounding box center [893, 222] width 39 height 19
click at [897, 219] on div at bounding box center [893, 222] width 39 height 19
type input "*****"
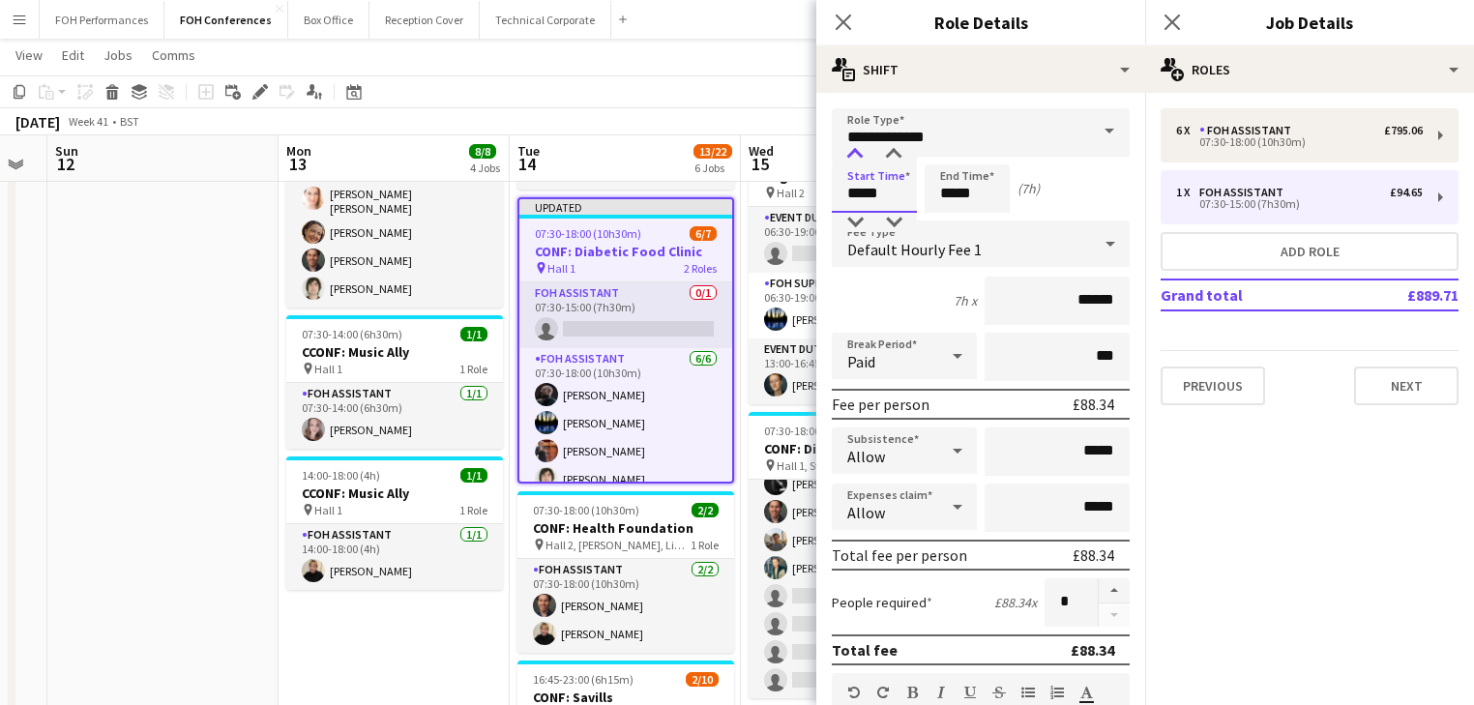
click at [859, 151] on div at bounding box center [854, 154] width 39 height 19
click at [170, 341] on app-date-cell at bounding box center [162, 545] width 231 height 1277
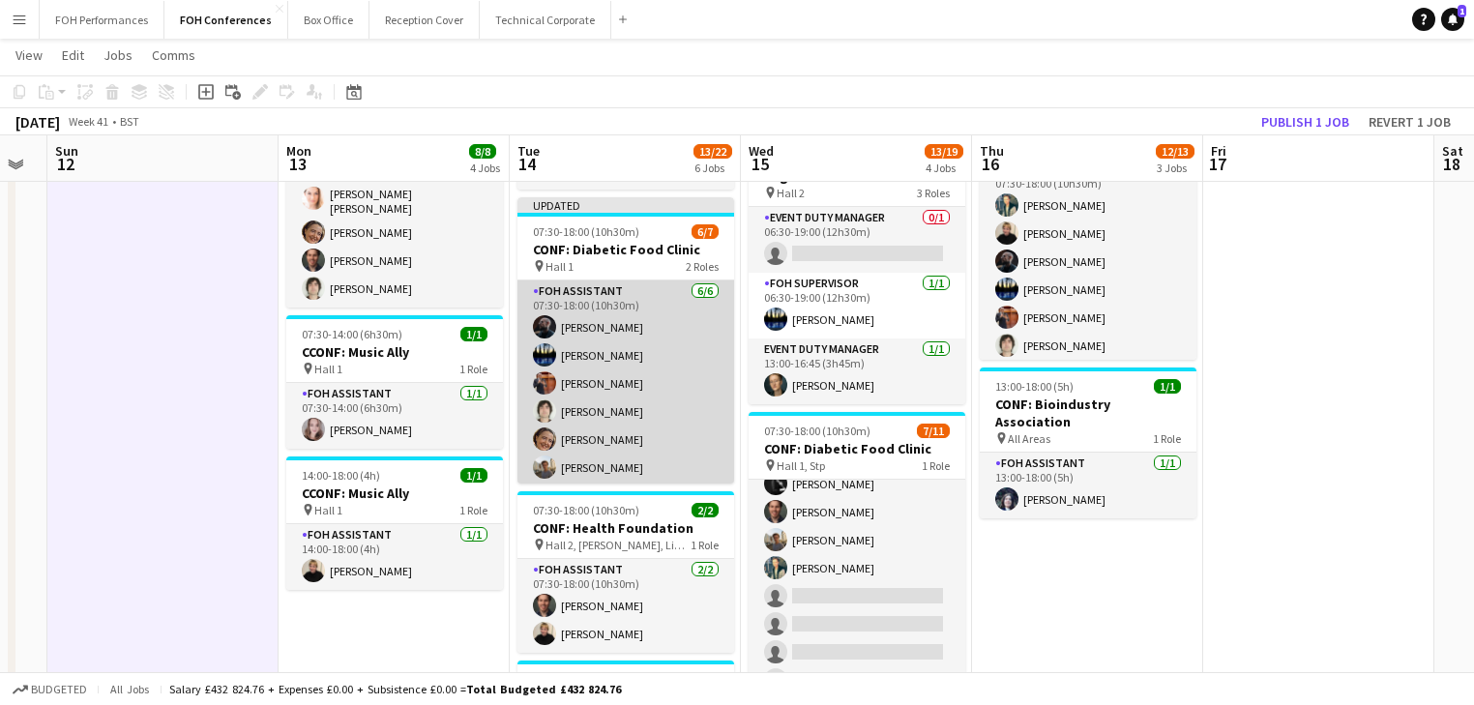
click at [603, 391] on app-card-role "FOH Assistant [DATE] 07:30-18:00 (10h30m) [PERSON_NAME] [PERSON_NAME] [PERSON_N…" at bounding box center [625, 383] width 217 height 206
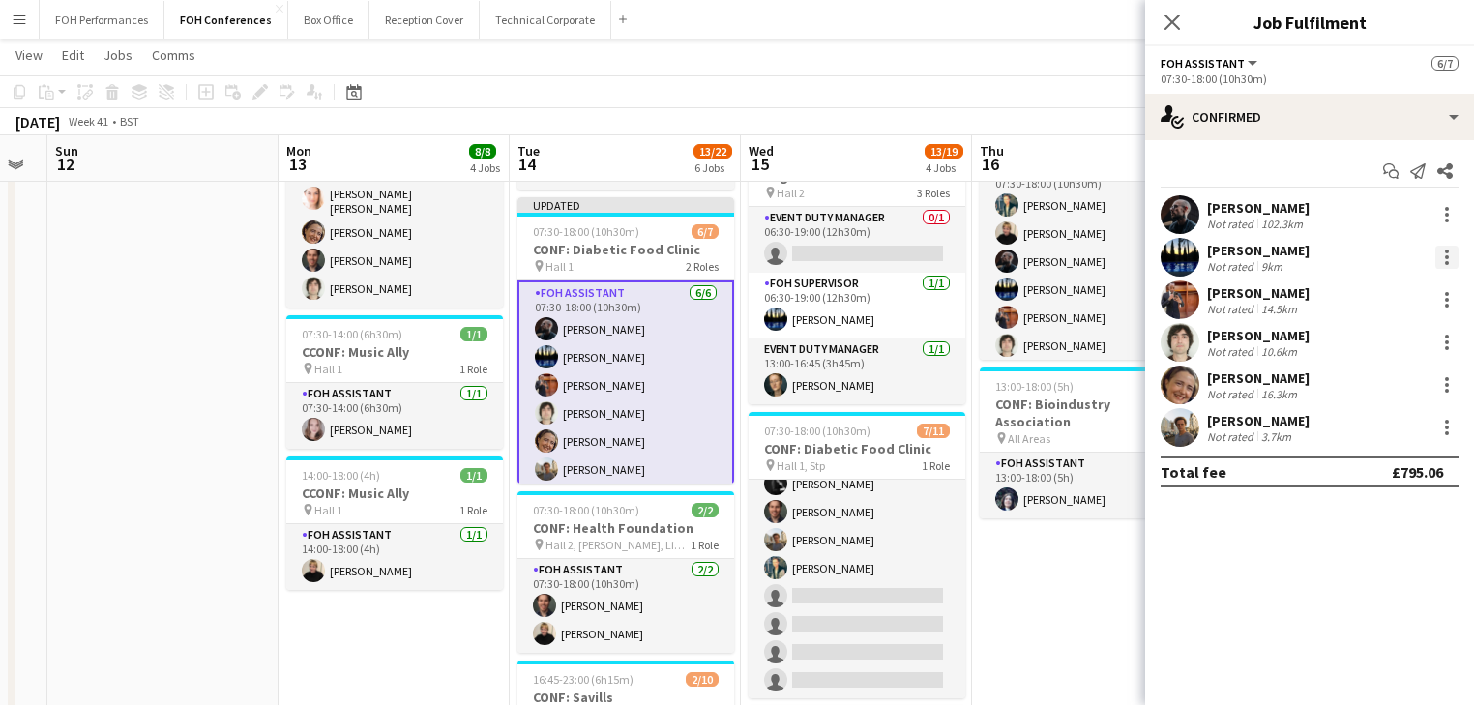
click at [1442, 261] on div at bounding box center [1446, 257] width 23 height 23
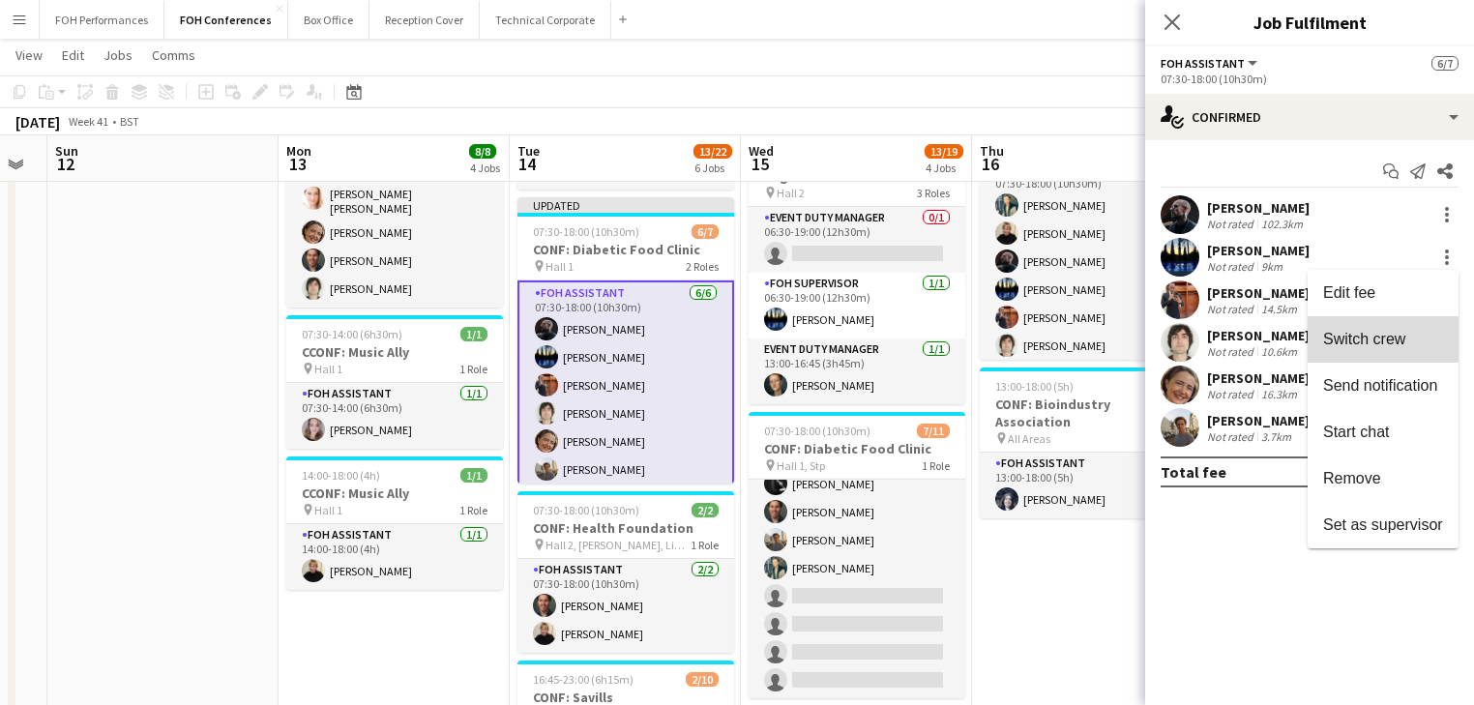
drag, startPoint x: 1372, startPoint y: 343, endPoint x: 762, endPoint y: 337, distance: 610.1
click at [1369, 342] on span "Switch crew" at bounding box center [1364, 339] width 82 height 16
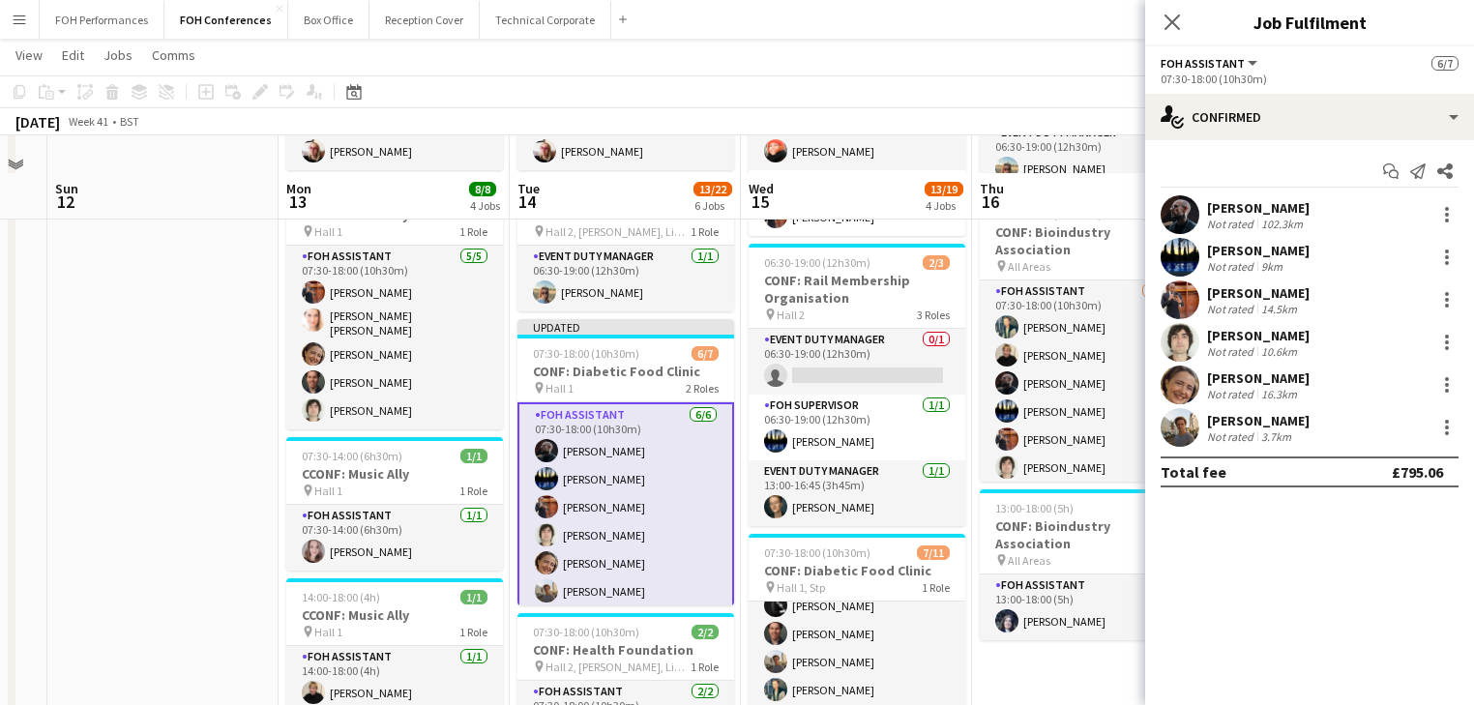
scroll to position [412, 0]
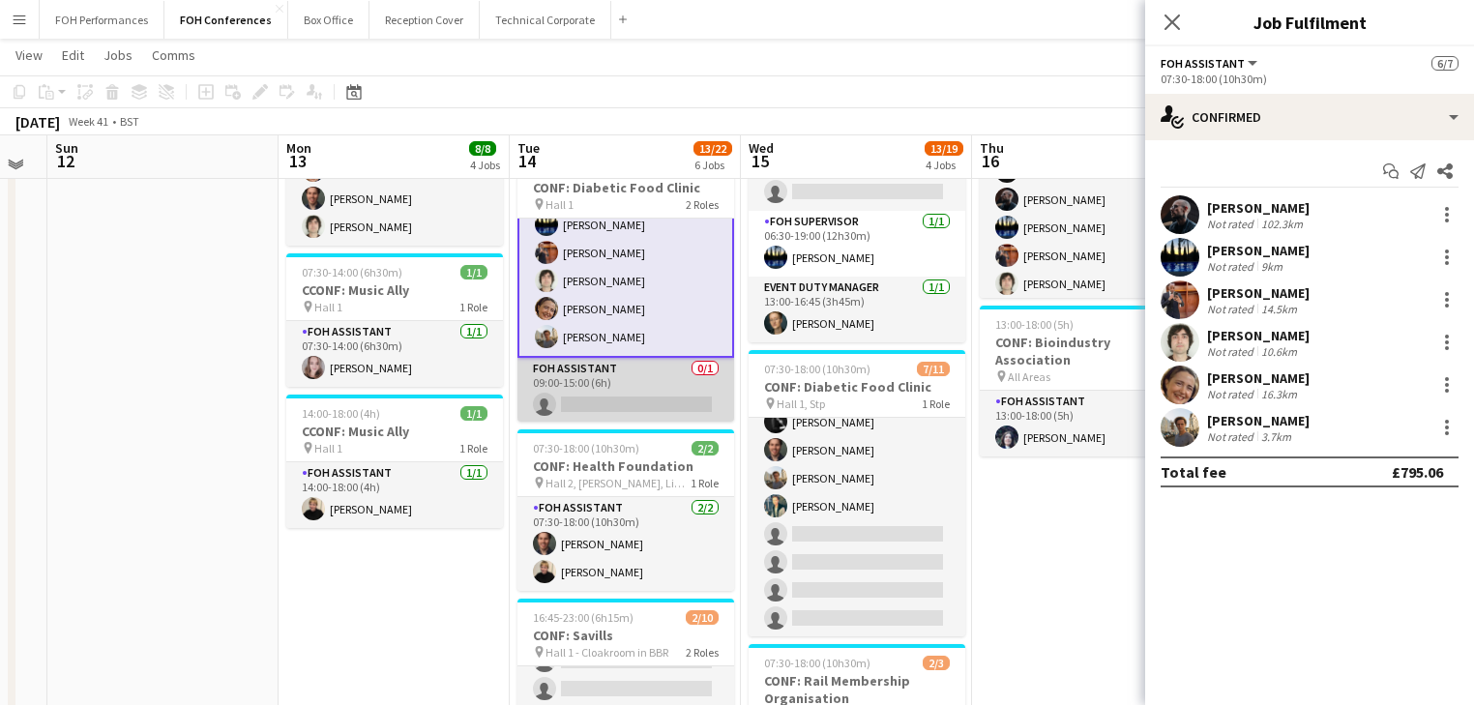
click at [614, 389] on app-card-role "FOH Assistant 0/1 09:00-15:00 (6h) single-neutral-actions" at bounding box center [625, 391] width 217 height 66
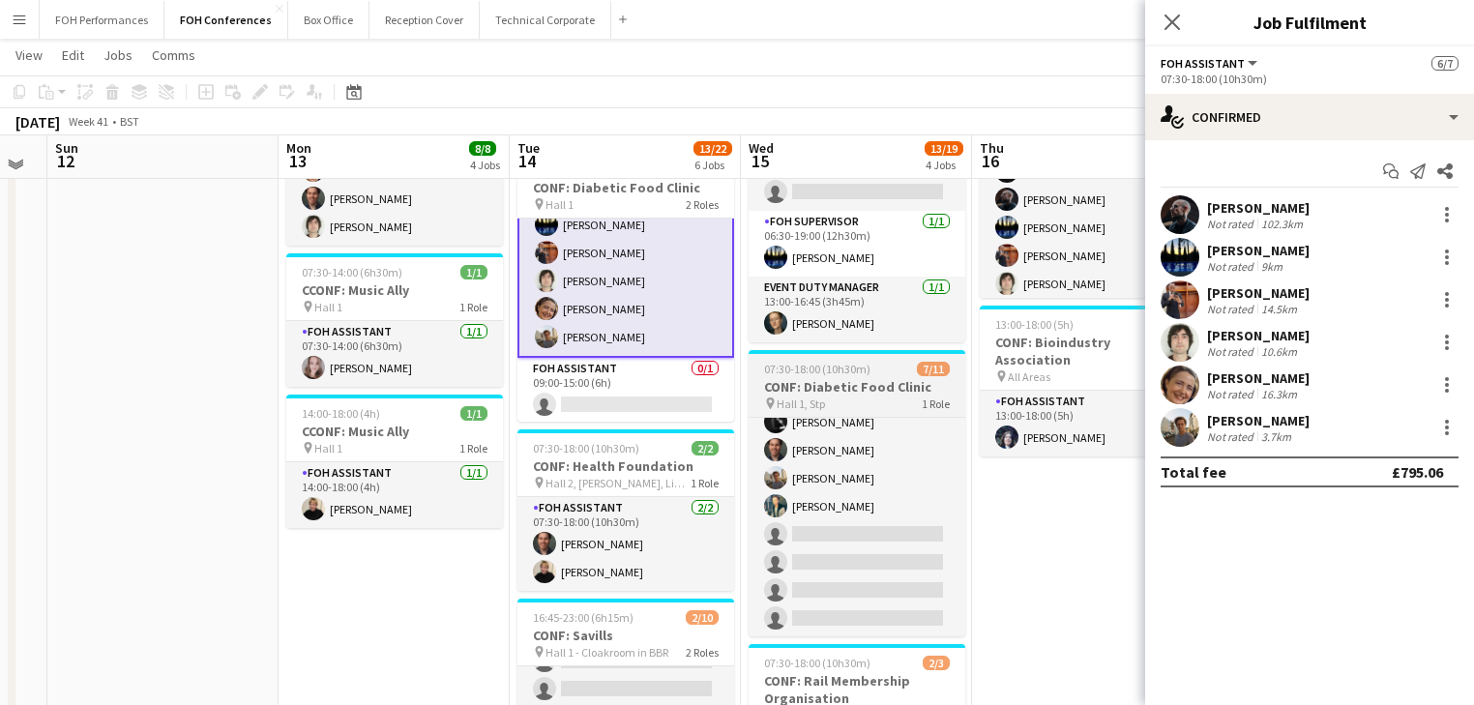
scroll to position [70, 0]
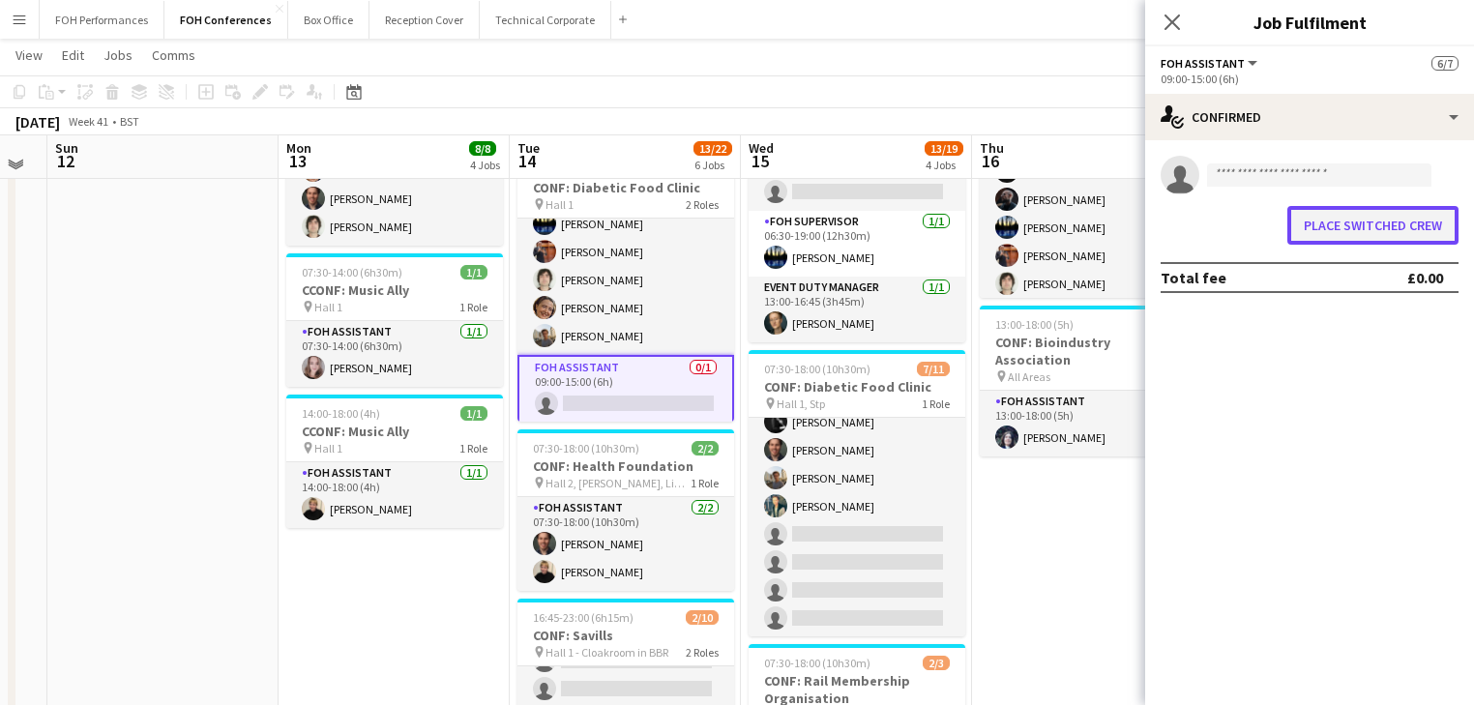
click at [1341, 232] on button "Place switched crew" at bounding box center [1372, 225] width 171 height 39
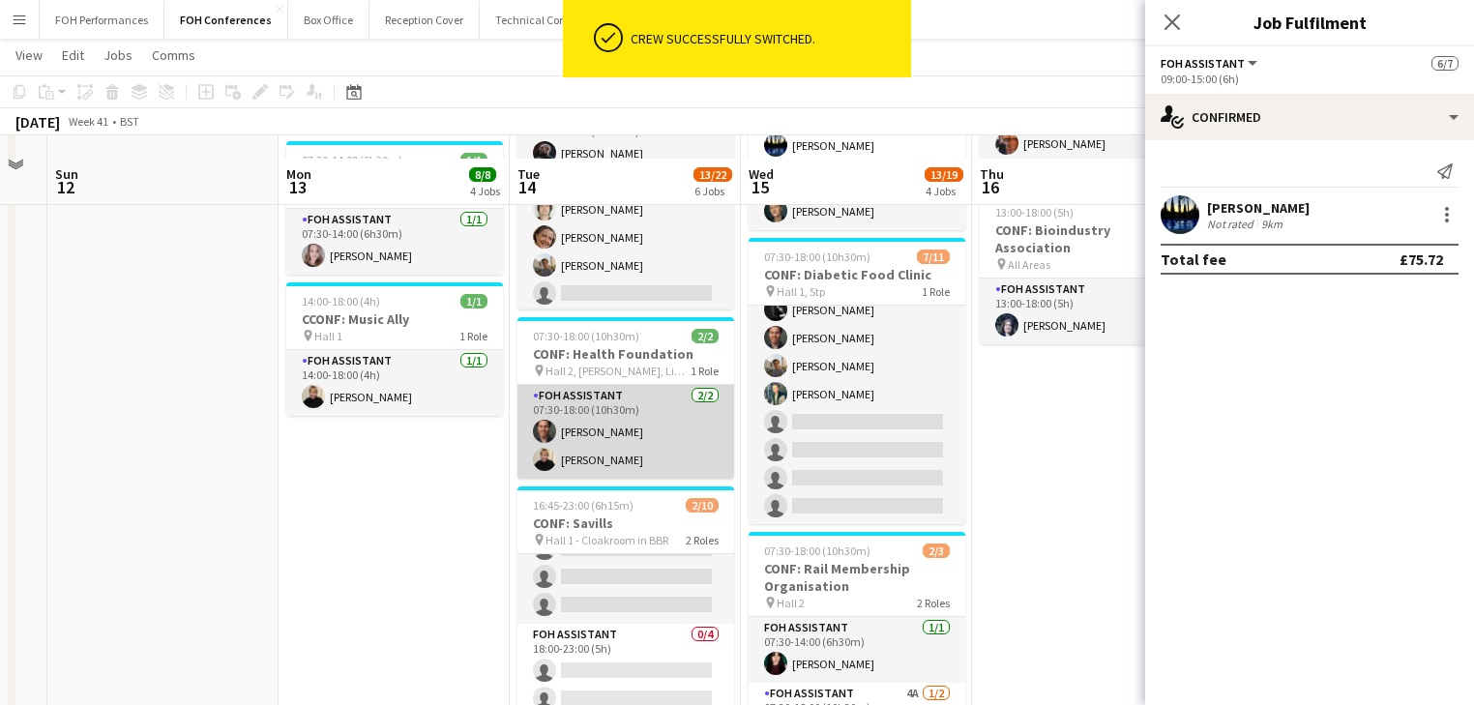
scroll to position [514, 0]
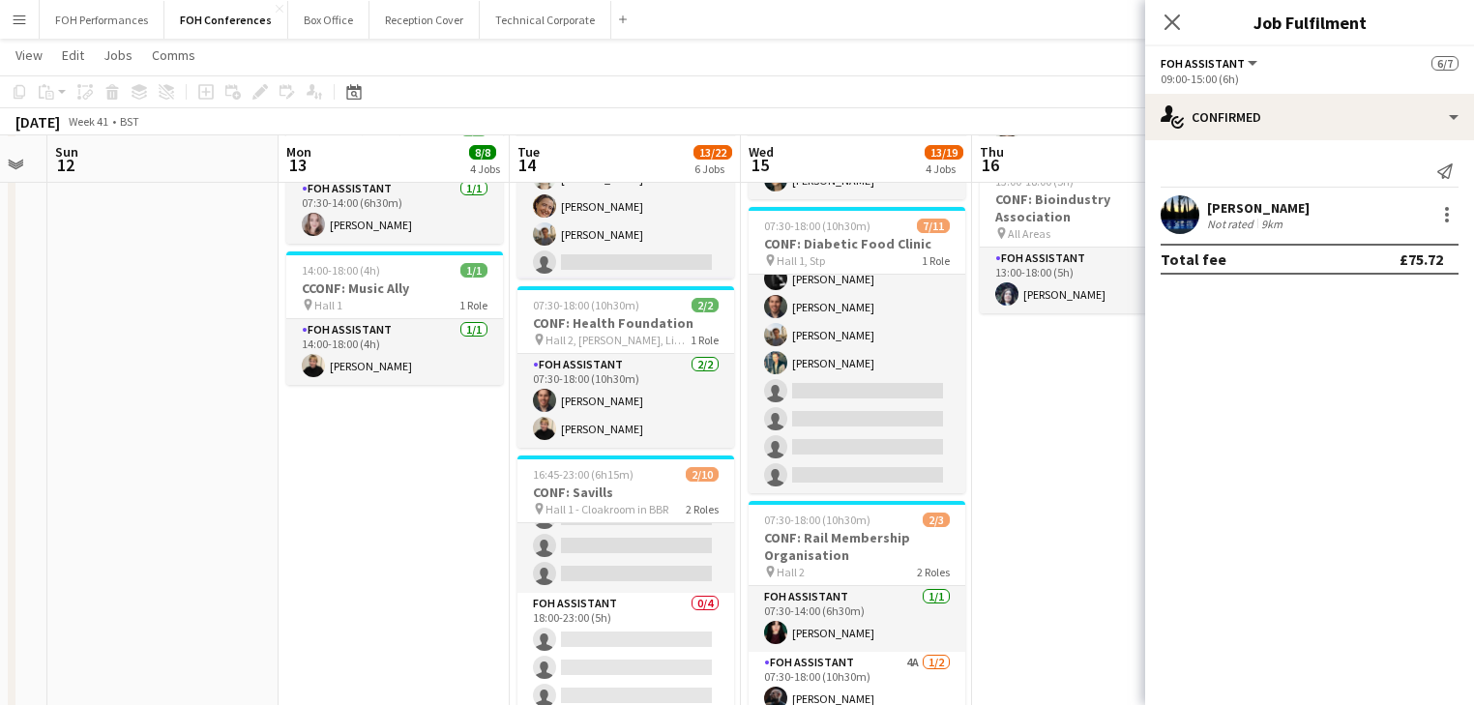
drag, startPoint x: 236, startPoint y: 475, endPoint x: 1065, endPoint y: 314, distance: 844.0
click at [240, 474] on app-date-cell at bounding box center [162, 340] width 231 height 1277
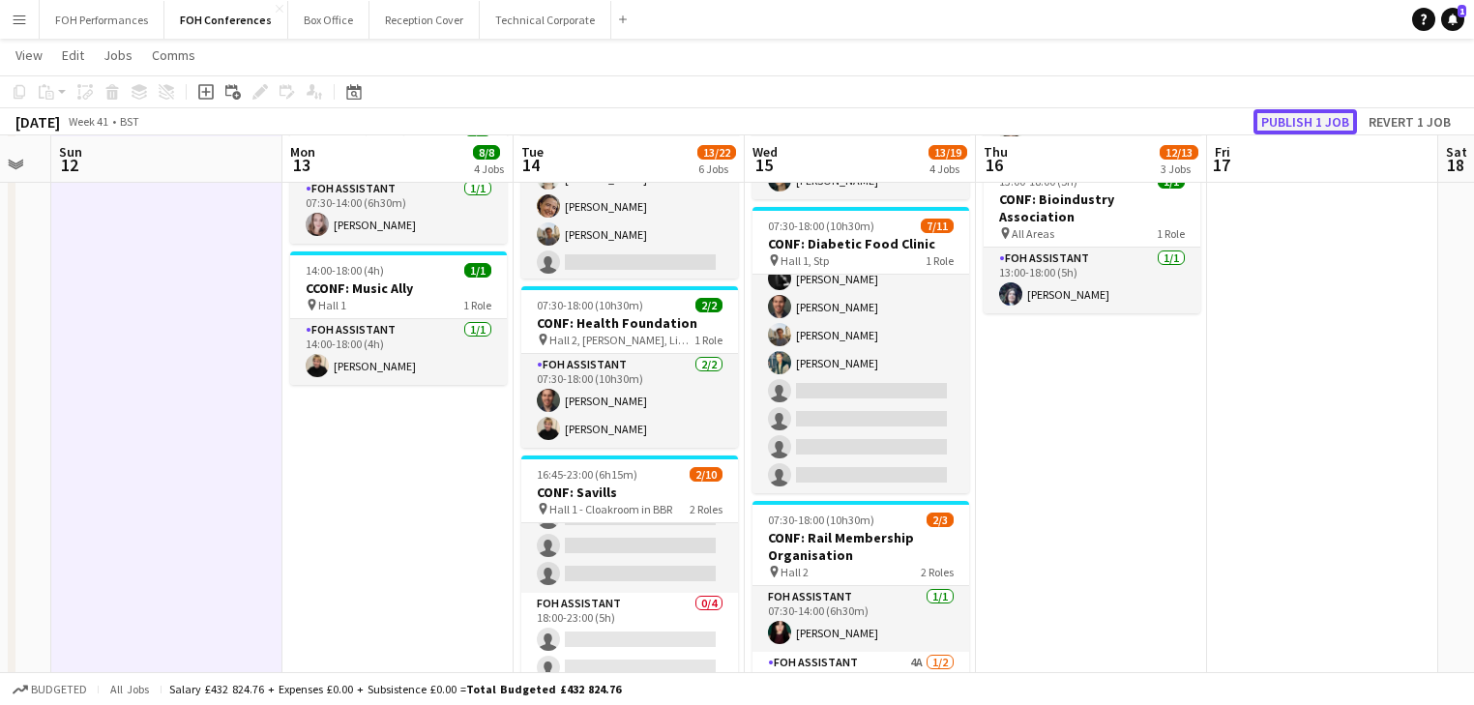
click at [1317, 107] on div "Copy Paste Paste Ctrl+V Paste with crew Ctrl+Shift+V Paste linked Job [GEOGRAPH…" at bounding box center [737, 105] width 1474 height 60
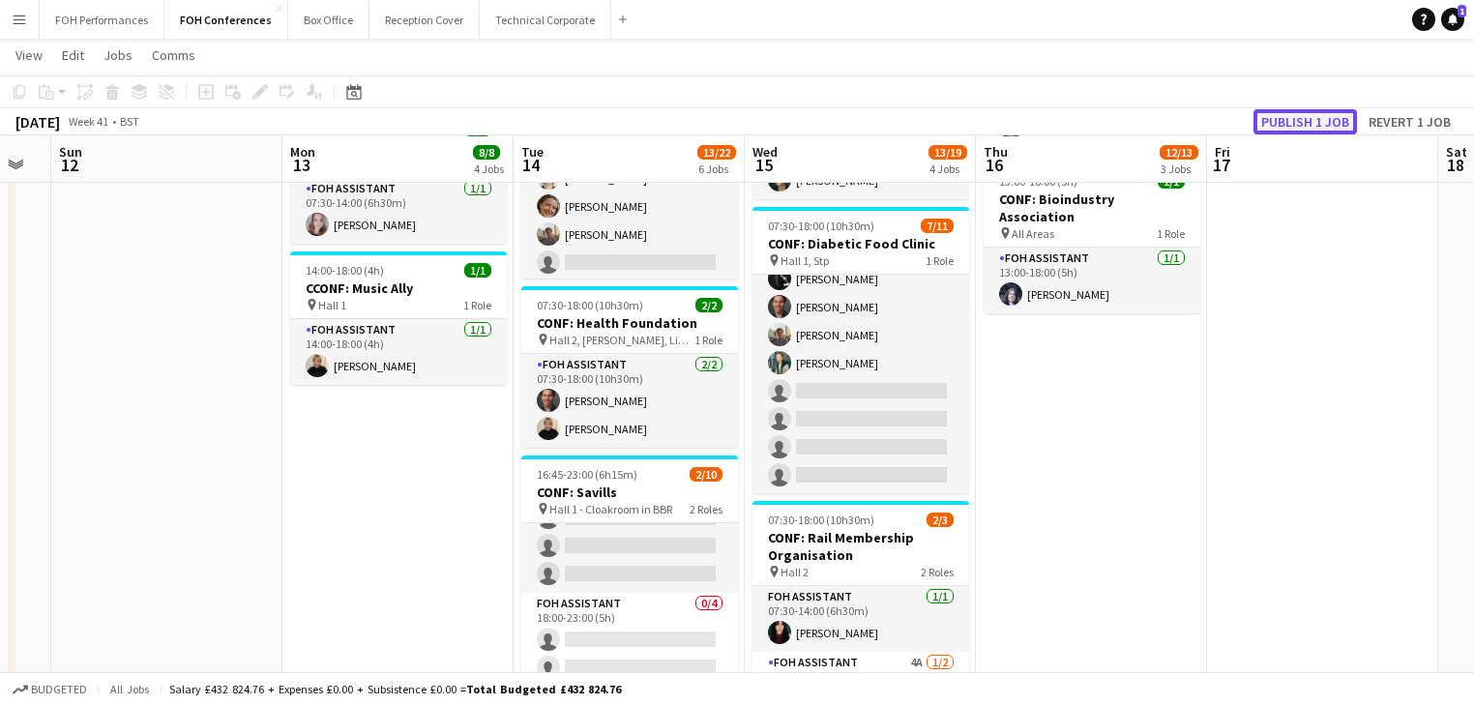
click at [1311, 127] on button "Publish 1 job" at bounding box center [1304, 121] width 103 height 25
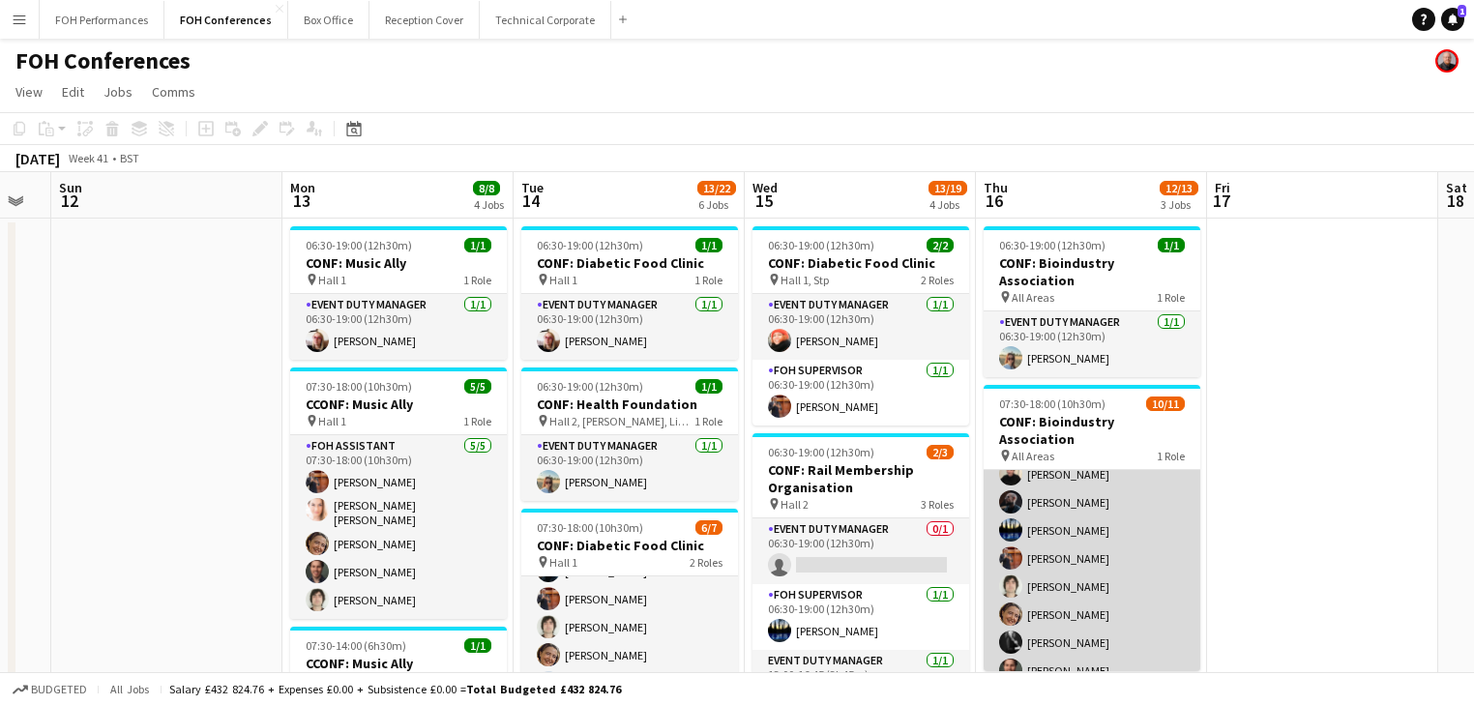
scroll to position [128, 0]
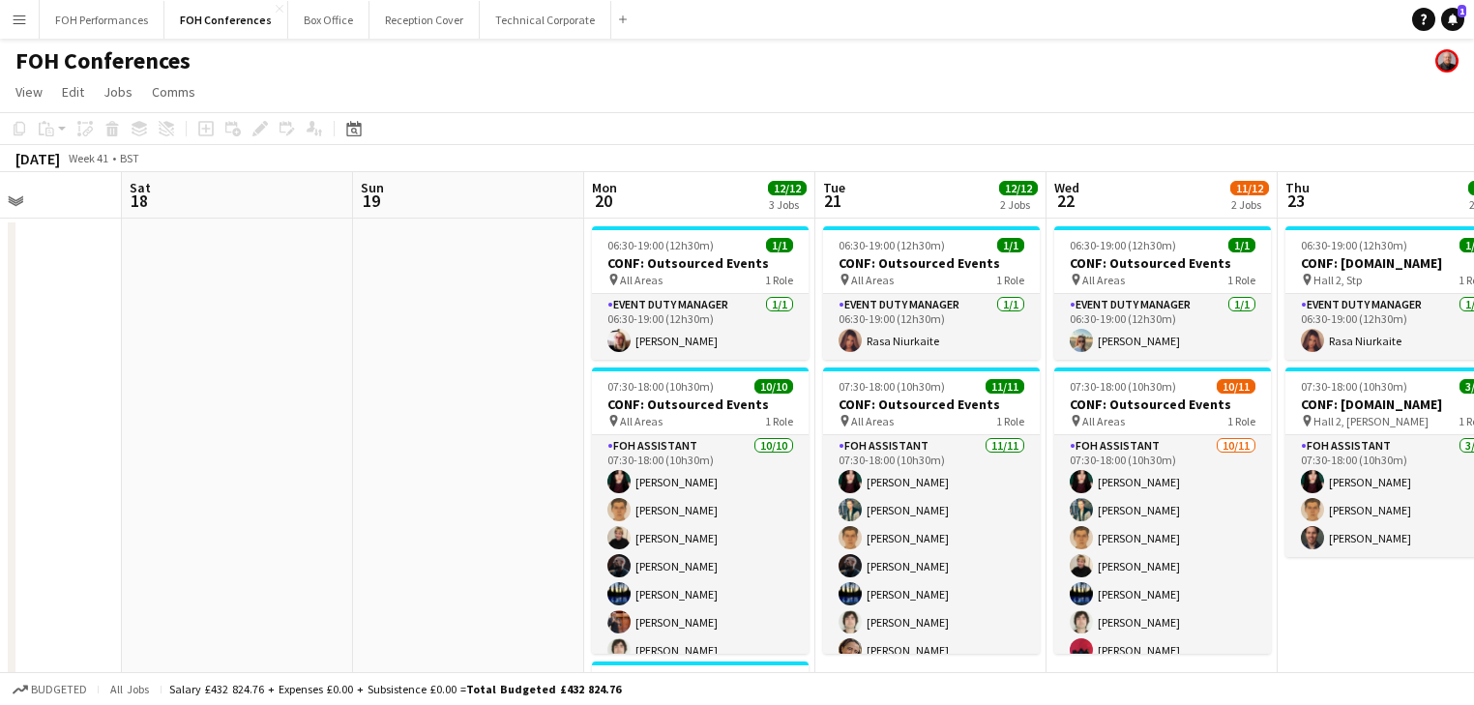
drag, startPoint x: 1144, startPoint y: 464, endPoint x: 8, endPoint y: 352, distance: 1141.6
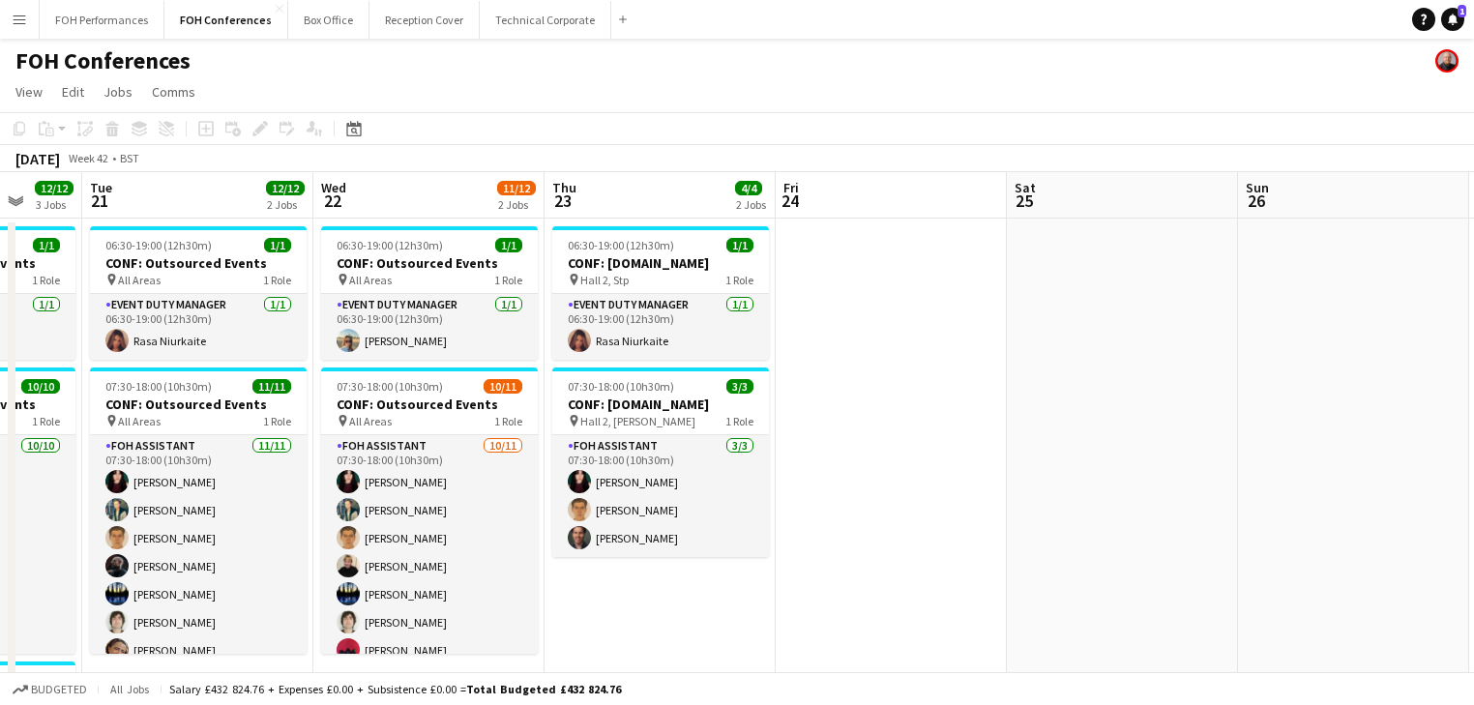
scroll to position [0, 517]
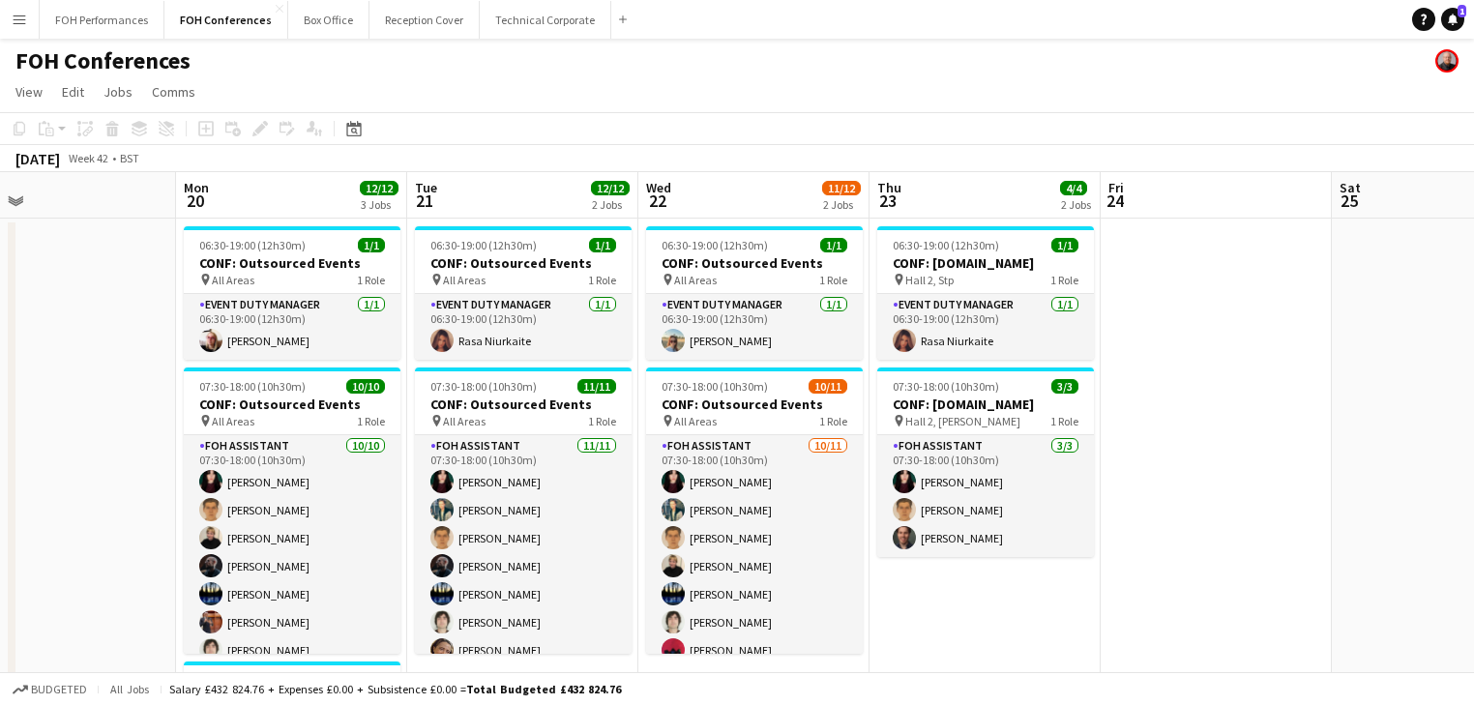
drag, startPoint x: 329, startPoint y: 415, endPoint x: 102, endPoint y: 380, distance: 228.9
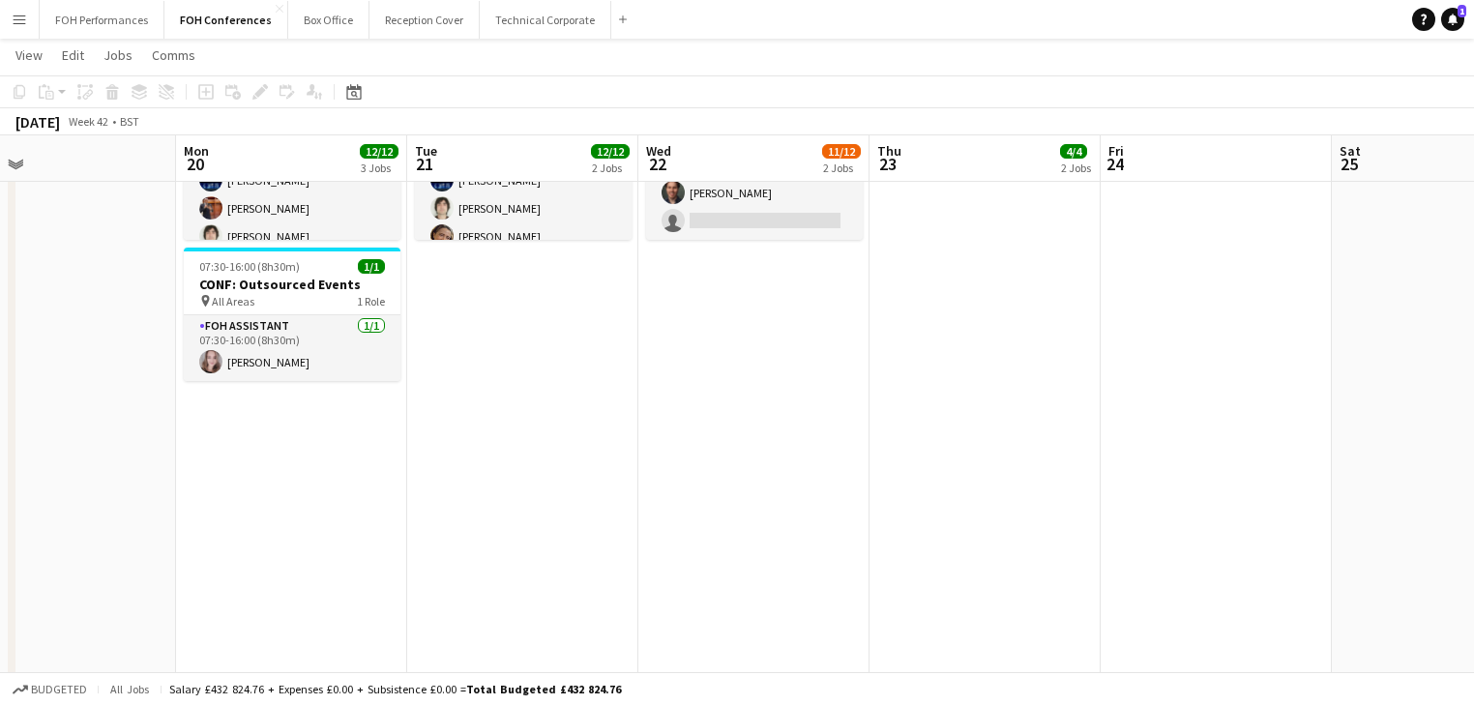
scroll to position [0, 0]
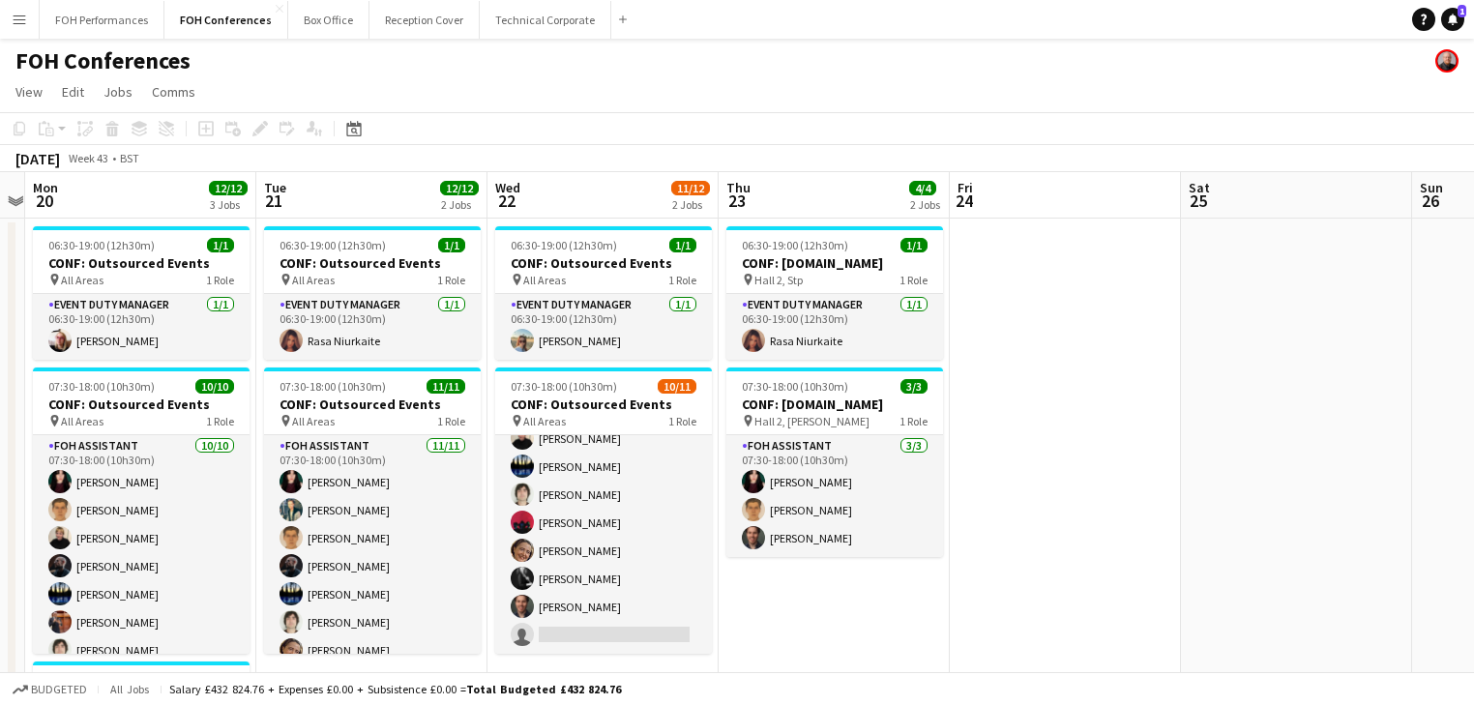
drag, startPoint x: 950, startPoint y: 431, endPoint x: 66, endPoint y: 378, distance: 885.4
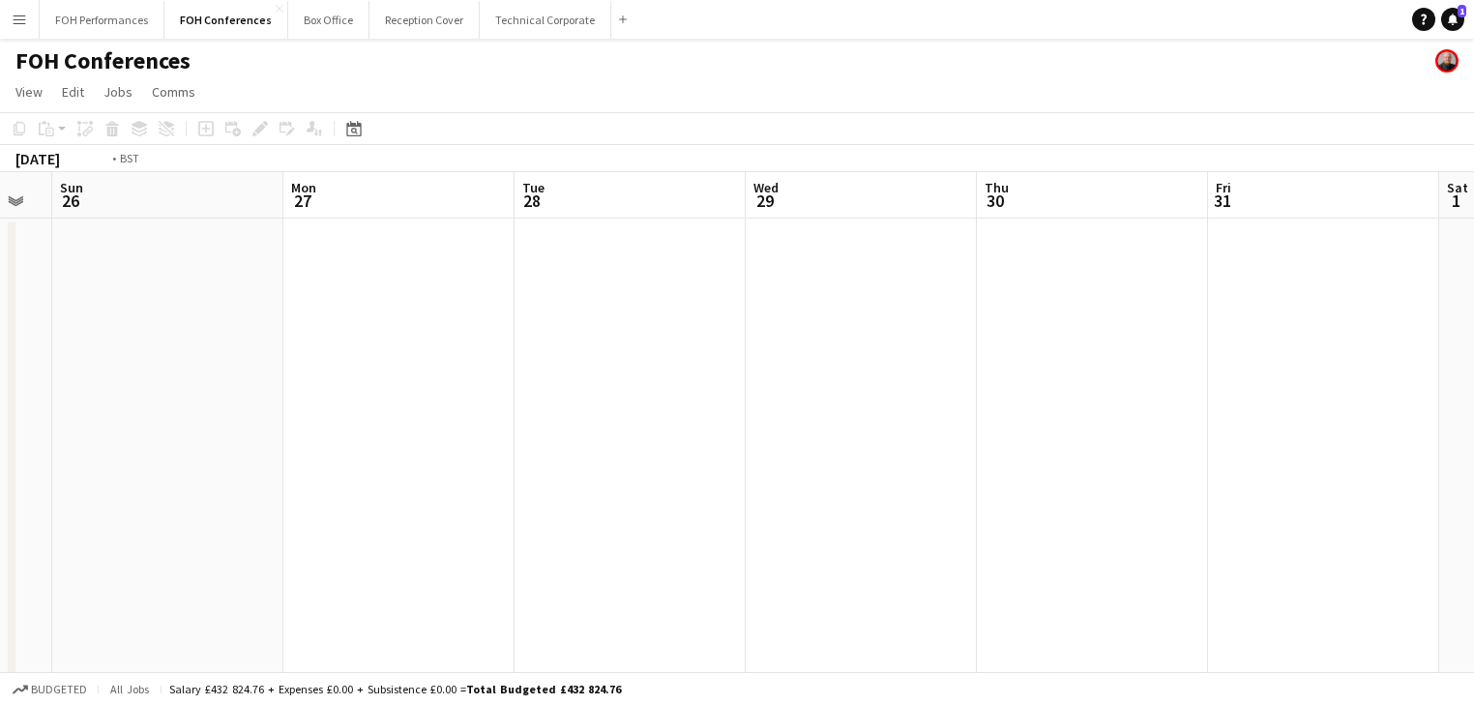
drag, startPoint x: 778, startPoint y: 483, endPoint x: 0, endPoint y: 362, distance: 787.8
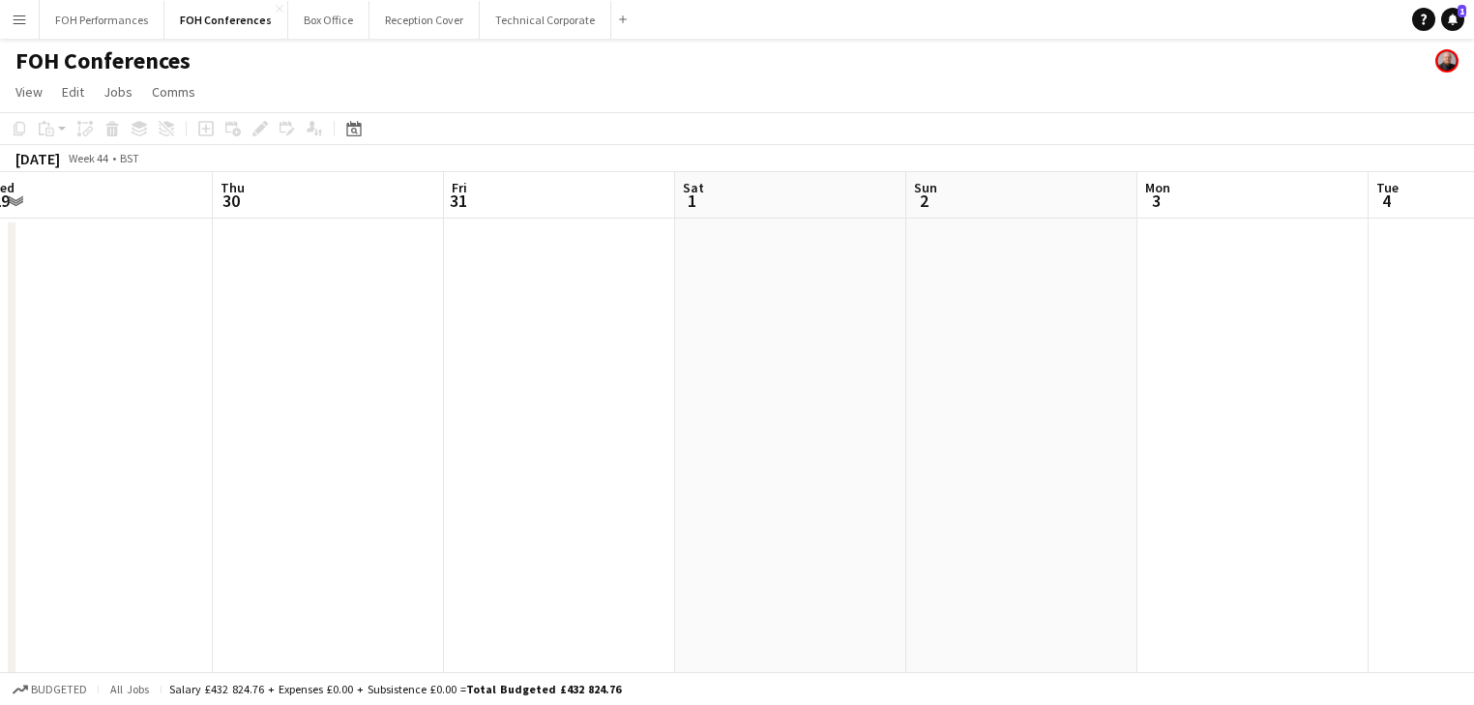
drag, startPoint x: 973, startPoint y: 414, endPoint x: 39, endPoint y: 346, distance: 936.5
drag, startPoint x: 901, startPoint y: 442, endPoint x: 197, endPoint y: 442, distance: 703.9
drag, startPoint x: 161, startPoint y: 430, endPoint x: 368, endPoint y: 285, distance: 253.5
